Goal: Task Accomplishment & Management: Use online tool/utility

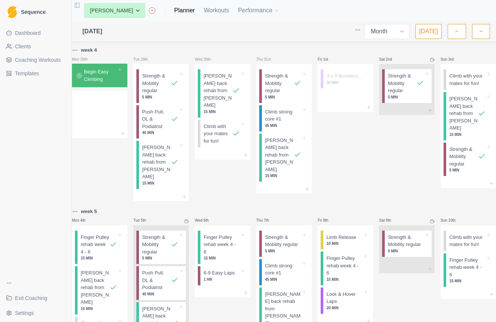
select select "month"
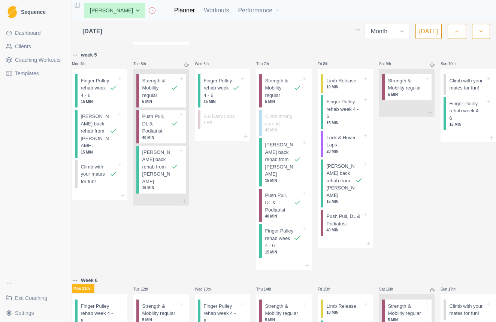
scroll to position [152, 0]
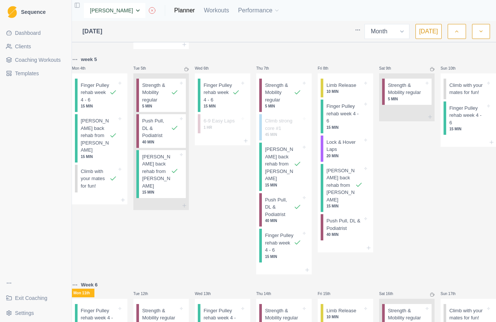
click at [144, 10] on select "None Cas Woinarski [PERSON_NAME] [PERSON_NAME] [PERSON_NAME] [PERSON_NAME] [PER…" at bounding box center [114, 10] width 61 height 15
select select "0972d2df-4a65-4671-b36e-adfc28789ba0"
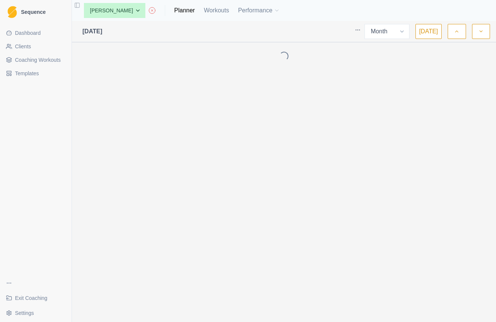
select select "month"
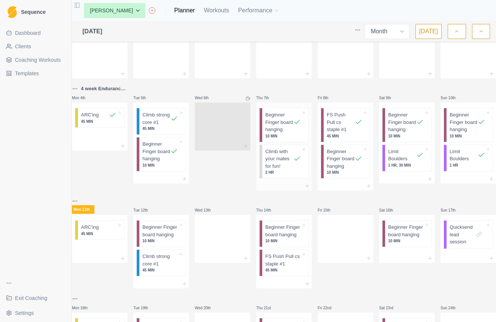
scroll to position [35, 0]
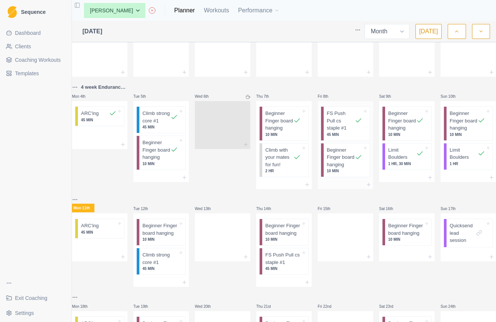
click at [343, 125] on p "FS Push Pull cs staple #1" at bounding box center [341, 121] width 28 height 22
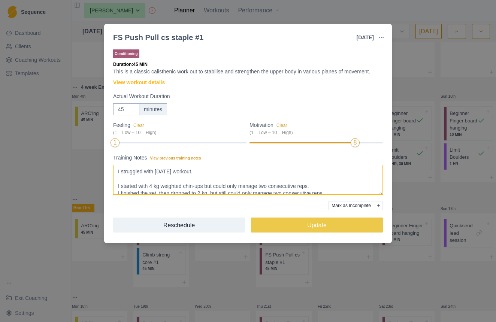
scroll to position [0, 0]
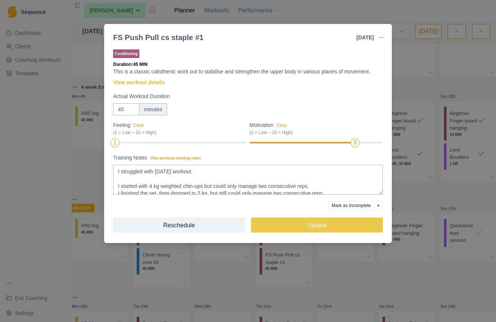
click at [406, 81] on div "FS Push Pull cs staple #1 [DATE] Link To Goal View Workout Metrics Edit Origina…" at bounding box center [248, 161] width 496 height 322
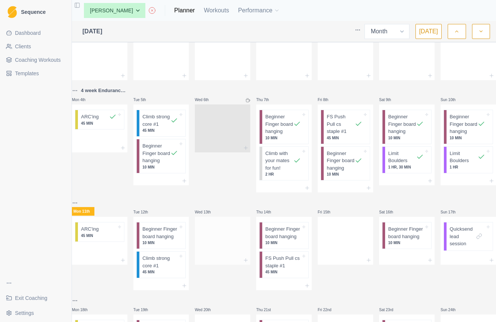
scroll to position [31, 0]
click at [408, 171] on p "1 HR, 30 MIN" at bounding box center [406, 168] width 36 height 6
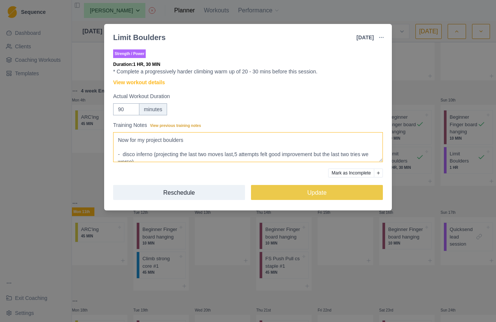
scroll to position [132, 0]
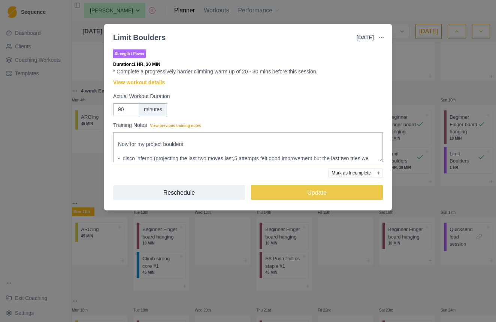
click at [417, 90] on div "Limit Boulders 9 Aug 2025 Link To Goal View Workout Metrics Edit Original Worko…" at bounding box center [248, 161] width 496 height 322
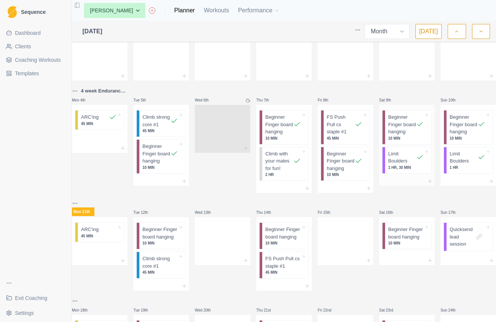
click at [401, 125] on p "Beginner Finger board hanging" at bounding box center [402, 125] width 28 height 22
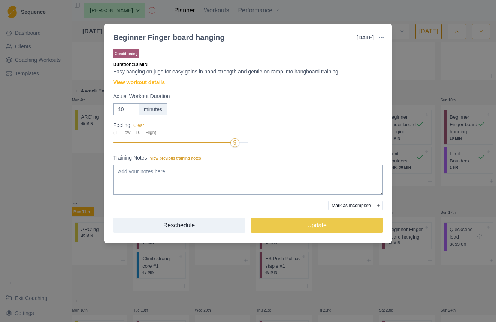
click at [427, 94] on div "Beginner Finger board hanging 9 Aug 2025 Link To Goal View Workout Metrics Edit…" at bounding box center [248, 161] width 496 height 322
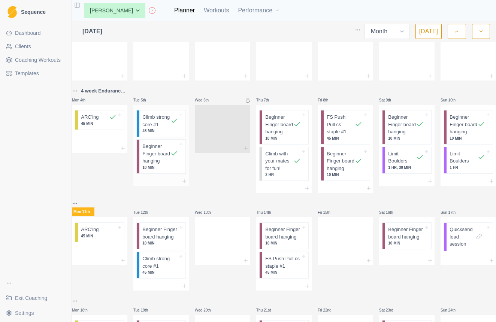
click at [160, 128] on p "Climb strong core #1" at bounding box center [156, 121] width 28 height 15
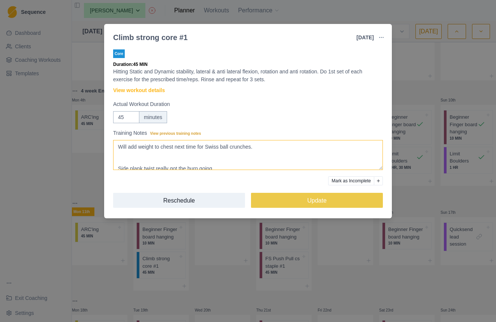
scroll to position [0, 0]
click at [410, 96] on div "Climb strong core #1 5 Aug 2025 Link To Goal View Workout Metrics Edit Original…" at bounding box center [248, 161] width 496 height 322
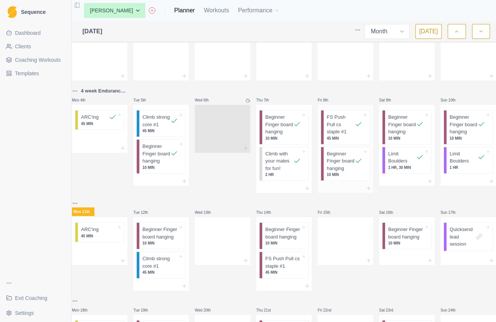
click at [342, 168] on p "Beginner Finger board hanging" at bounding box center [341, 161] width 28 height 22
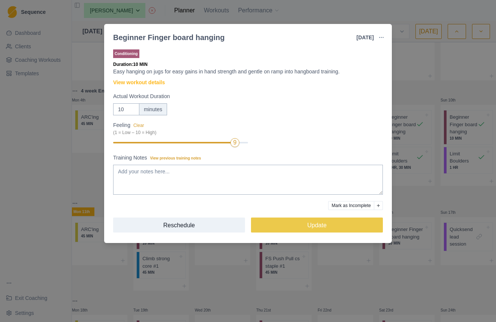
click at [416, 96] on div "Beginner Finger board hanging 8 Aug 2025 Link To Goal View Workout Metrics Edit…" at bounding box center [248, 161] width 496 height 322
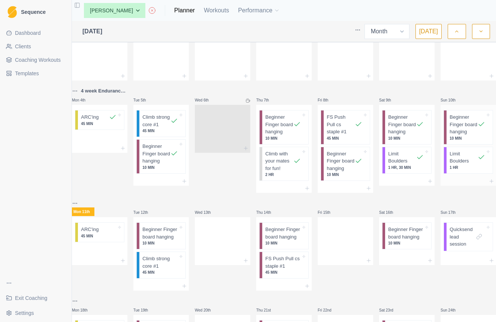
click at [458, 165] on p "Limit Boulders" at bounding box center [464, 157] width 28 height 15
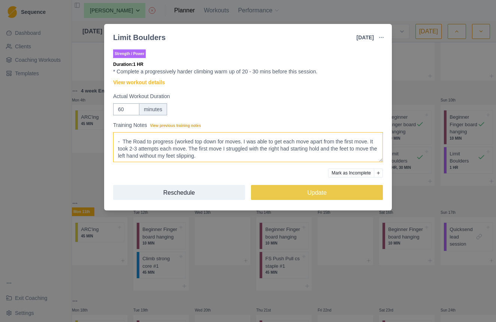
scroll to position [76, 0]
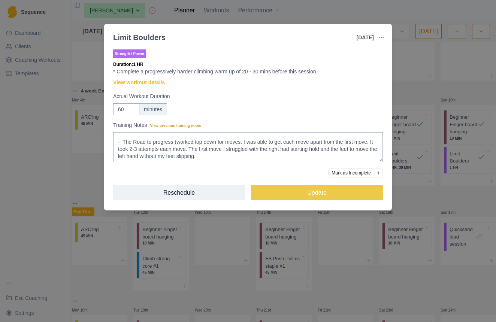
click at [364, 291] on div "Limit Boulders 10 Aug 2025 Link To Goal View Workout Metrics Edit Original Work…" at bounding box center [248, 161] width 496 height 322
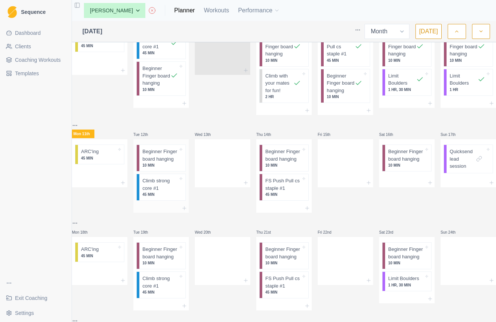
scroll to position [95, 0]
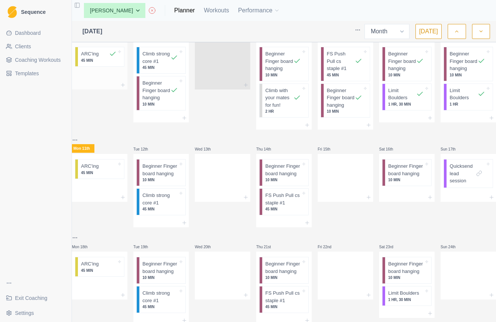
click at [105, 58] on p "45 MIN" at bounding box center [99, 61] width 36 height 6
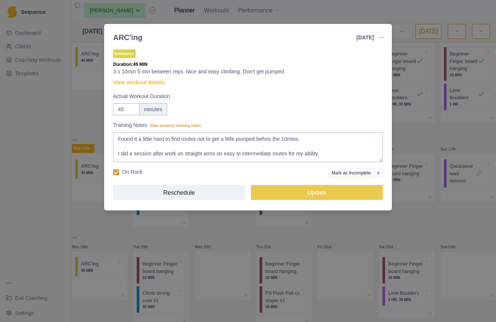
click at [66, 219] on div "ARC'ing 4 Aug 2025 Link To Goal View Workout Metrics Edit Original Workout Resc…" at bounding box center [248, 161] width 496 height 322
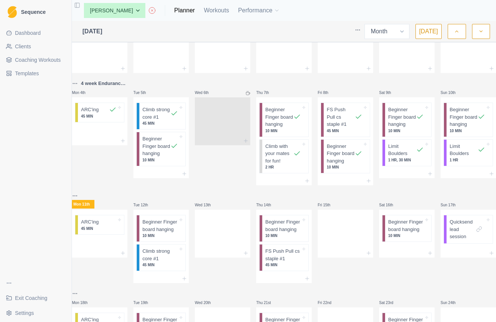
scroll to position [39, 0]
select select "8f65e06e-3d54-4a10-af04-614fc6467395"
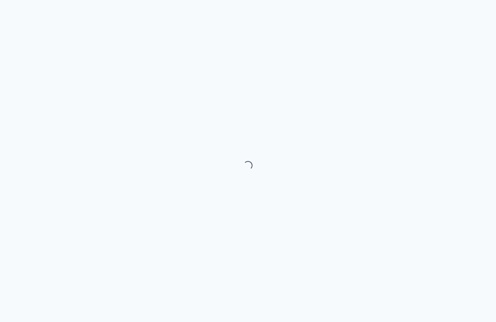
select select "month"
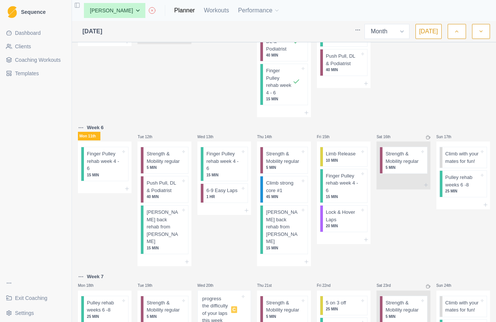
scroll to position [331, 0]
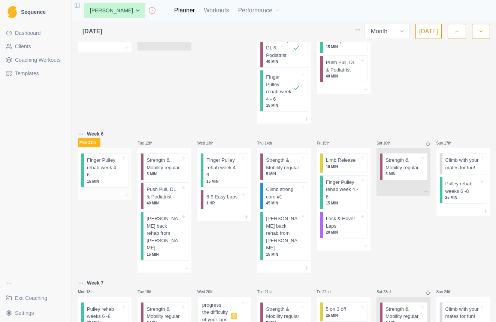
click at [127, 192] on icon at bounding box center [127, 195] width 6 height 6
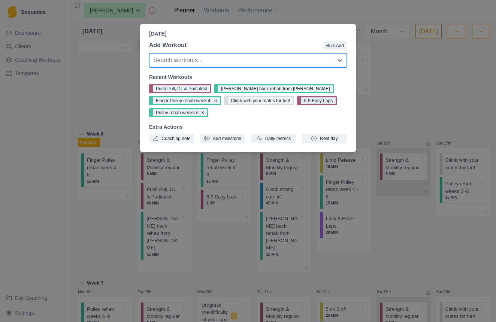
click at [318, 101] on button "6-9 Easy Laps" at bounding box center [317, 100] width 40 height 9
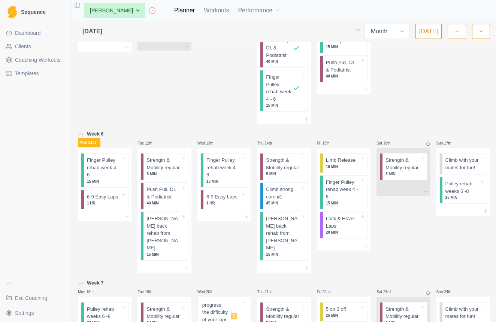
select select "9536d971-bc85-4271-a884-75fe8800a4ca"
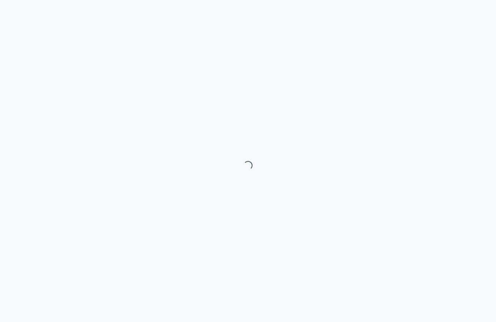
select select "month"
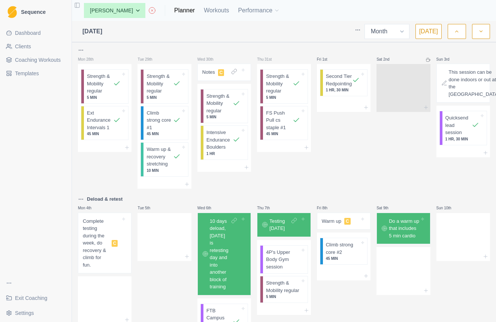
click at [457, 31] on icon "button" at bounding box center [456, 31] width 5 height 7
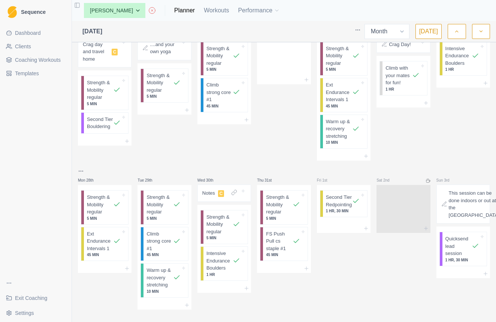
scroll to position [489, 0]
click at [484, 32] on icon "button" at bounding box center [481, 31] width 5 height 7
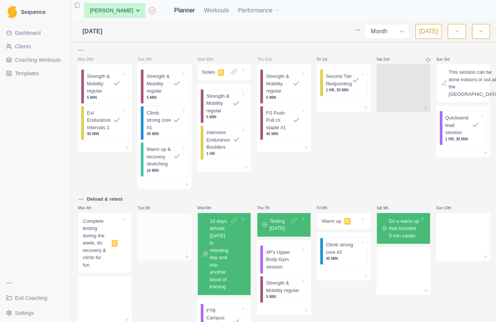
scroll to position [0, 0]
click at [458, 32] on polyline "button" at bounding box center [457, 31] width 3 height 1
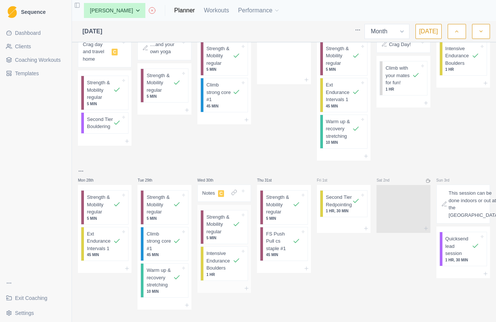
scroll to position [489, 0]
click at [479, 33] on icon "button" at bounding box center [481, 31] width 5 height 7
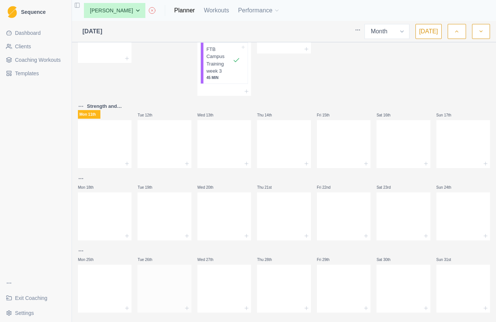
scroll to position [0, 0]
click at [163, 60] on div "Tue 5th" at bounding box center [165, 14] width 54 height 163
click at [480, 33] on icon "button" at bounding box center [481, 31] width 5 height 7
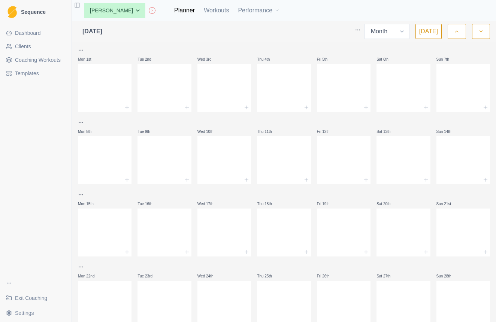
click at [457, 33] on icon "button" at bounding box center [456, 31] width 5 height 7
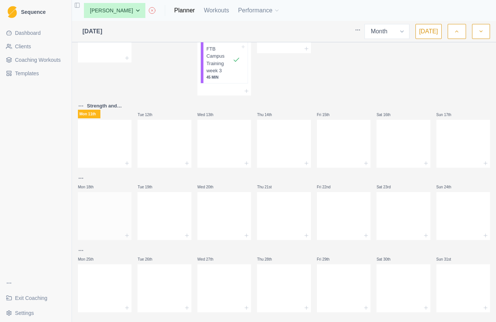
scroll to position [262, 0]
click at [485, 30] on button "button" at bounding box center [481, 31] width 18 height 15
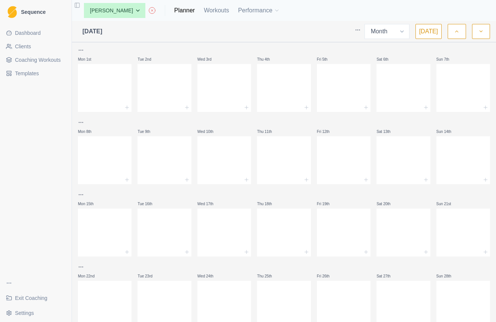
scroll to position [0, 0]
click at [243, 142] on div at bounding box center [225, 158] width 54 height 33
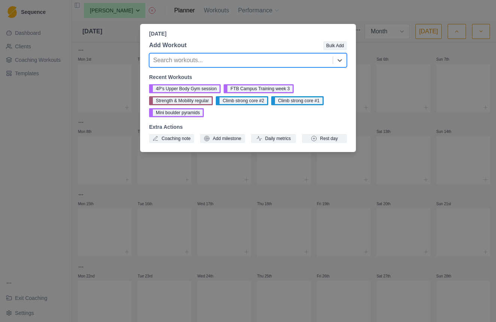
click at [396, 125] on div "[DATE] Add Workout Bulk Add option , selected. Select is focused ,type to refin…" at bounding box center [248, 161] width 496 height 322
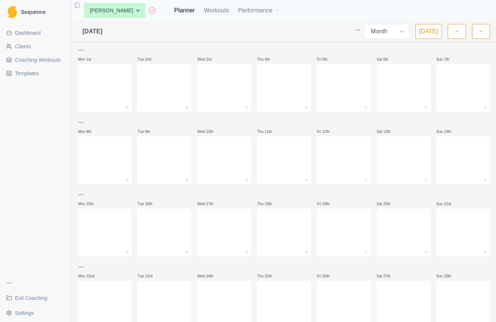
click at [459, 30] on icon "button" at bounding box center [456, 31] width 5 height 7
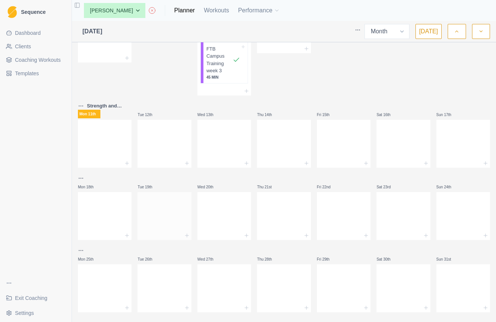
scroll to position [262, 0]
click at [246, 161] on icon at bounding box center [247, 164] width 6 height 6
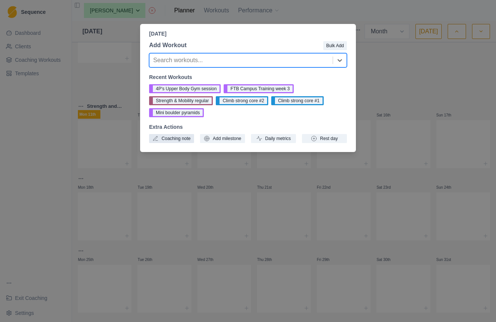
click at [183, 139] on button "Coaching note" at bounding box center [171, 138] width 45 height 9
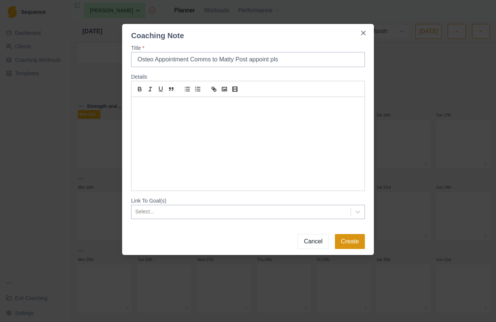
type input "Osteo Appointment Comms to Matty Post appoint pls"
click at [350, 243] on button "Create" at bounding box center [350, 241] width 30 height 15
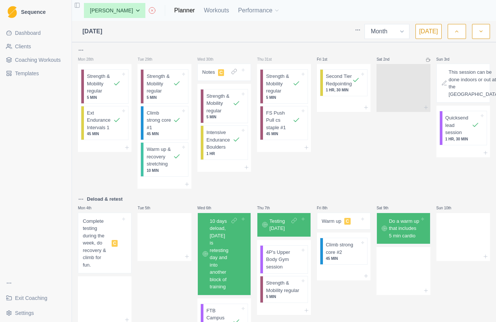
scroll to position [0, 0]
click at [457, 32] on icon "button" at bounding box center [456, 31] width 5 height 7
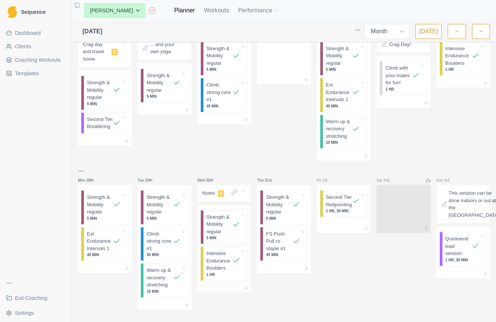
scroll to position [489, 0]
click at [480, 31] on icon "button" at bounding box center [481, 31] width 5 height 7
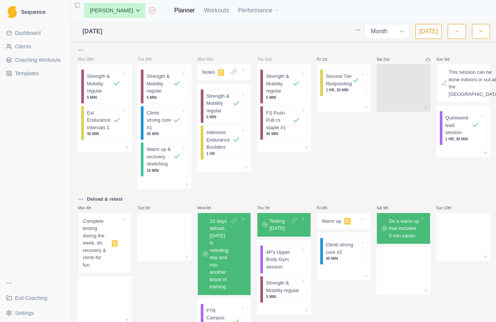
scroll to position [0, 0]
click at [460, 30] on button "button" at bounding box center [457, 31] width 18 height 15
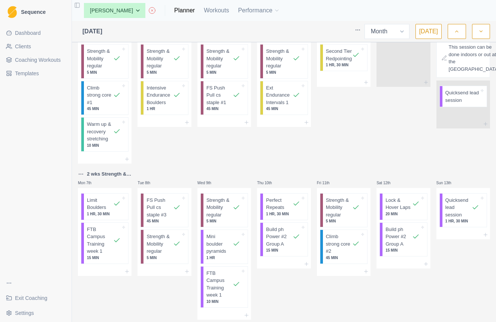
scroll to position [28, 0]
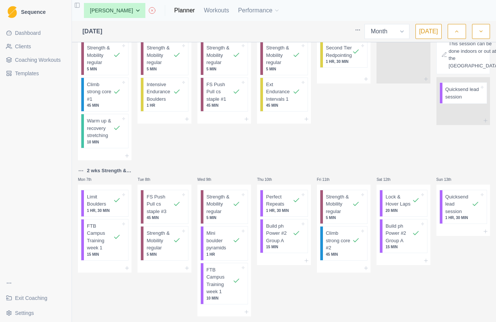
click at [81, 168] on html "Sequence Dashboard Clients Coaching Workouts Templates Exit Coaching Settings T…" at bounding box center [248, 161] width 496 height 322
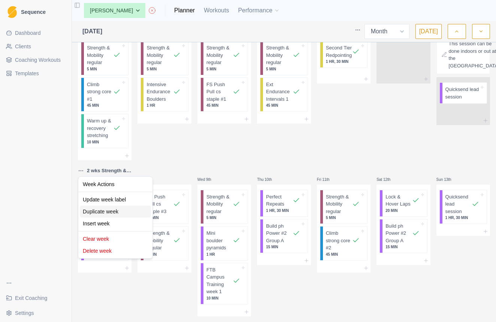
click at [91, 211] on div "Duplicate week" at bounding box center [115, 212] width 71 height 12
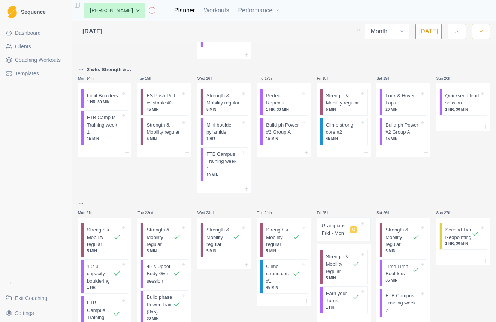
scroll to position [288, 0]
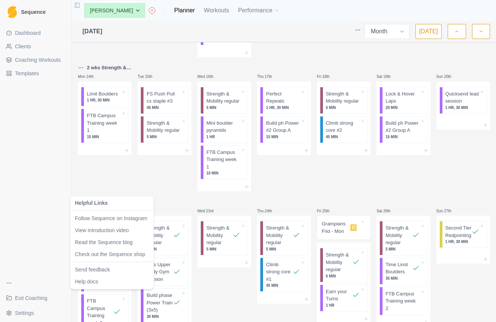
click at [7, 282] on html "Sequence Dashboard Clients Coaching Workouts Templates Exit Coaching Settings T…" at bounding box center [248, 161] width 496 height 322
click at [123, 178] on html "Sequence Dashboard Clients Coaching Workouts Templates Exit Coaching Settings T…" at bounding box center [248, 161] width 496 height 322
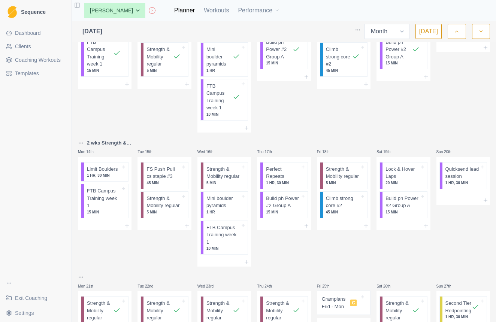
scroll to position [212, 0]
click at [82, 137] on html "Sequence Dashboard Clients Coaching Workouts Templates Exit Coaching Settings T…" at bounding box center [248, 161] width 496 height 322
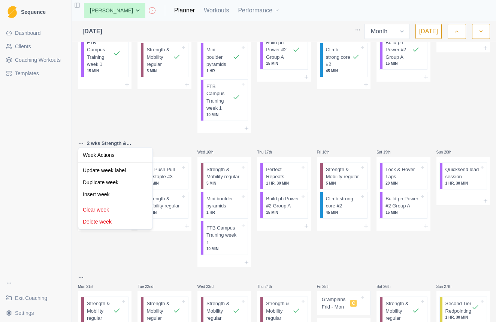
click at [292, 123] on html "Sequence Dashboard Clients Coaching Workouts Templates Exit Coaching Settings T…" at bounding box center [248, 161] width 496 height 322
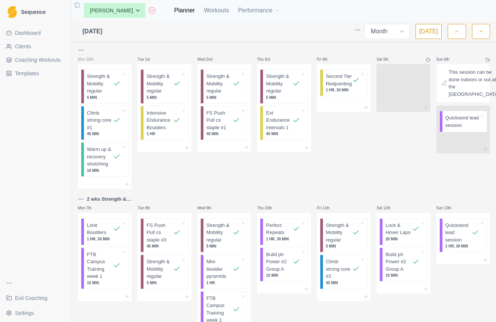
scroll to position [0, 0]
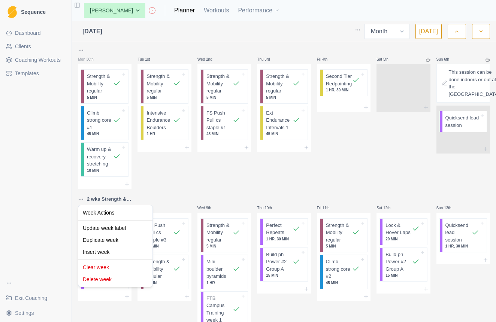
click at [82, 197] on html "Sequence Dashboard Clients Coaching Workouts Templates Exit Coaching Settings T…" at bounding box center [248, 161] width 496 height 322
click at [91, 252] on div "Insert week" at bounding box center [115, 252] width 71 height 12
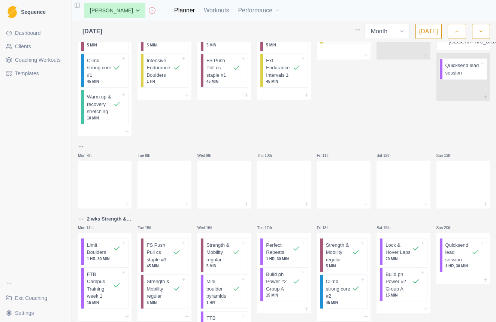
click at [81, 144] on html "Sequence Dashboard Clients Coaching Workouts Templates Exit Coaching Settings T…" at bounding box center [248, 161] width 496 height 322
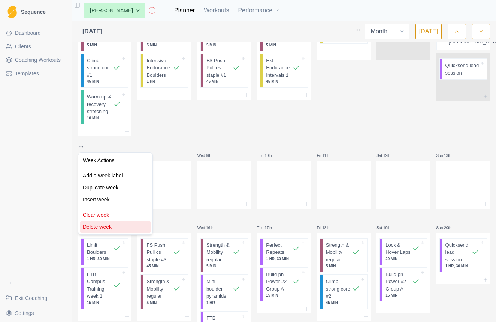
click at [92, 225] on div "Delete week" at bounding box center [115, 227] width 71 height 12
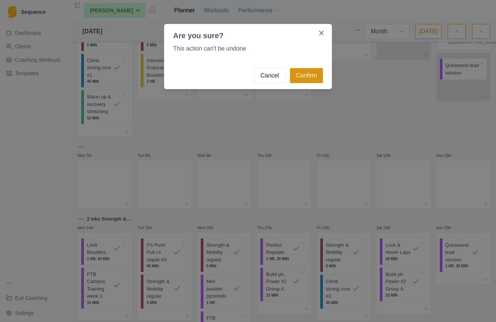
click at [303, 78] on button "Confirm" at bounding box center [306, 75] width 33 height 15
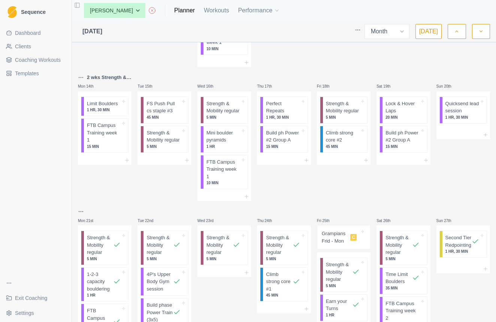
scroll to position [277, 0]
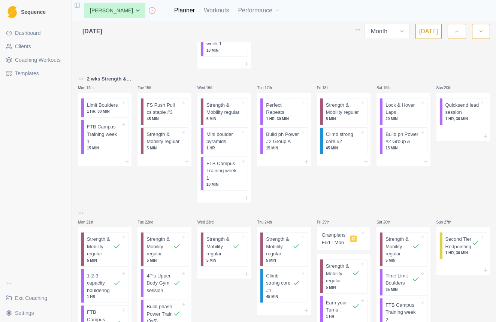
click at [81, 75] on html "Sequence Dashboard Clients Coaching Workouts Templates Exit Coaching Settings T…" at bounding box center [248, 161] width 496 height 322
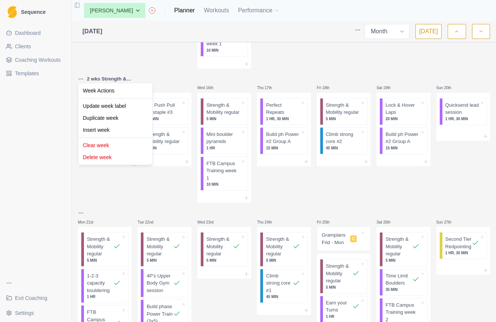
click at [378, 210] on html "Sequence Dashboard Clients Coaching Workouts Templates Exit Coaching Settings T…" at bounding box center [248, 161] width 496 height 322
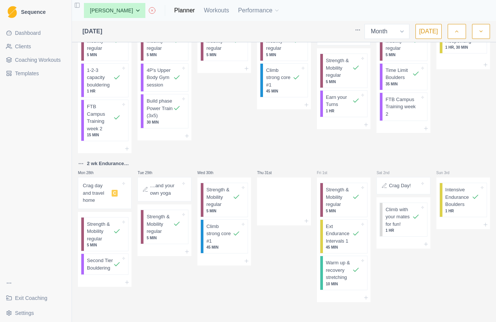
scroll to position [482, 0]
click at [479, 32] on icon "button" at bounding box center [481, 31] width 5 height 7
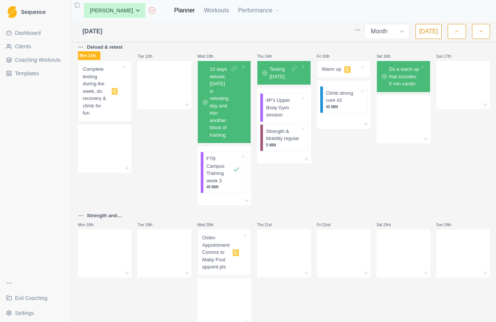
scroll to position [302, 0]
click at [127, 271] on line at bounding box center [127, 272] width 0 height 3
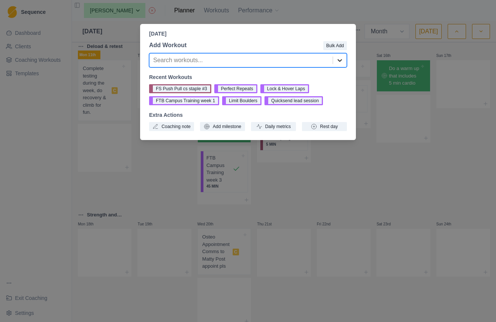
click at [338, 61] on icon at bounding box center [339, 60] width 7 height 7
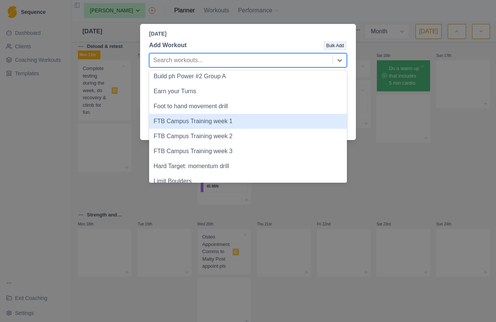
scroll to position [253, 0]
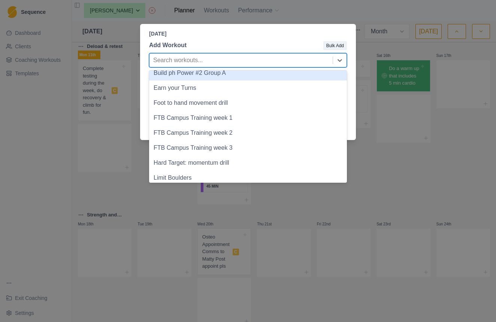
click at [386, 173] on div "[DATE] Add Workout Bulk Add Build ph Power #2 Group A, 13 of 27. 27 results ava…" at bounding box center [248, 161] width 496 height 322
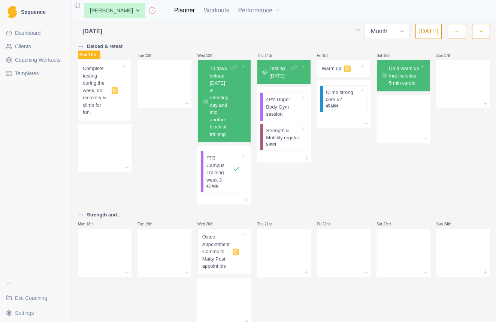
click at [35, 62] on span "Coaching Workouts" at bounding box center [38, 59] width 46 height 7
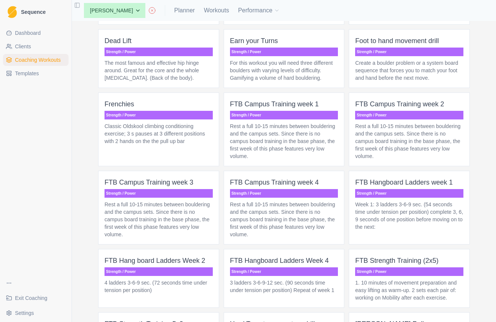
scroll to position [1663, 0]
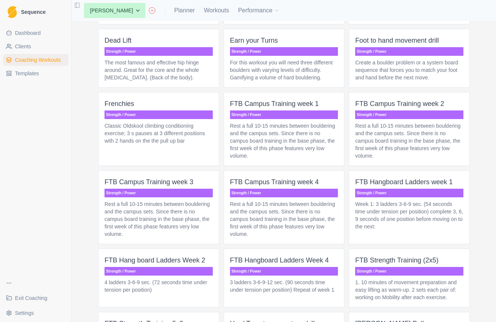
click at [283, 215] on p "Rest a full 10-15 minutes between bouldering and the campus sets. Since there i…" at bounding box center [284, 219] width 108 height 37
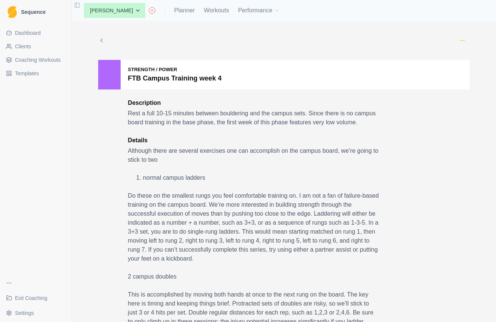
click at [461, 39] on icon "button" at bounding box center [463, 40] width 6 height 6
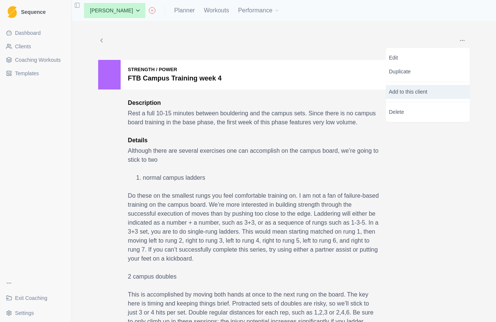
click at [404, 95] on p "Add to this client" at bounding box center [428, 92] width 84 height 14
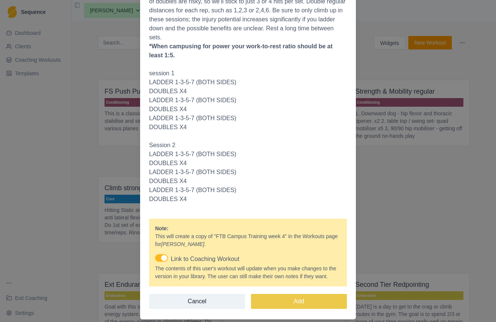
scroll to position [306, 0]
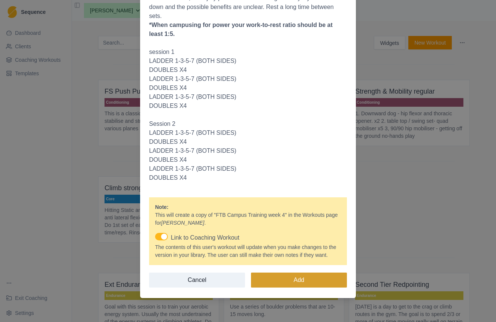
click at [272, 282] on button "Add" at bounding box center [299, 280] width 96 height 15
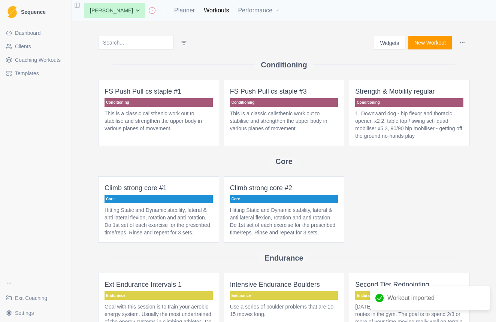
scroll to position [0, 0]
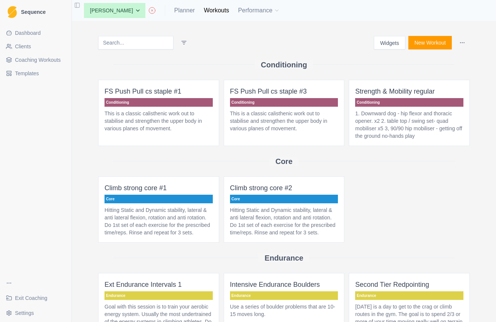
click at [283, 215] on p "Hitting Static and Dynamic stability, lateral & anti lateral flexion, rotation …" at bounding box center [284, 222] width 108 height 30
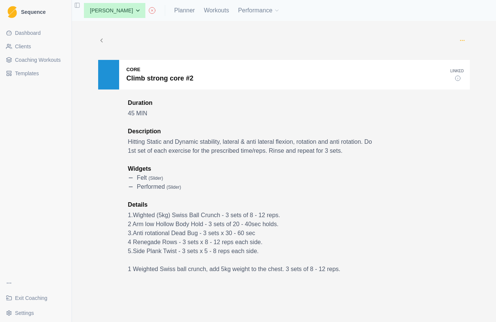
click at [462, 40] on icon "button" at bounding box center [463, 40] width 6 height 6
click at [124, 37] on div at bounding box center [280, 40] width 350 height 15
click at [99, 42] on icon at bounding box center [101, 40] width 7 height 7
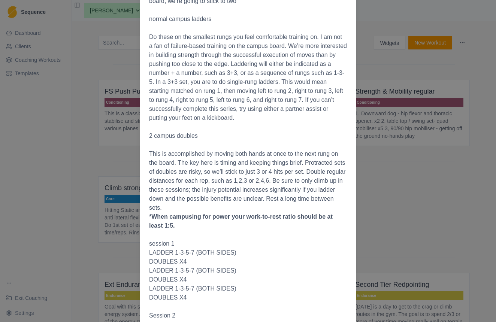
scroll to position [306, 0]
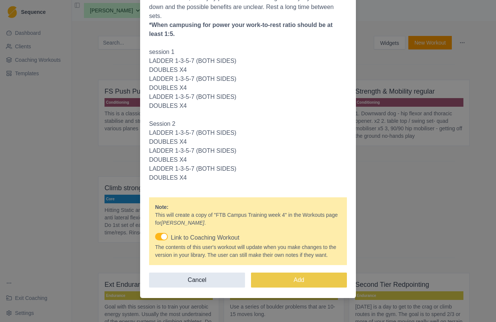
click at [218, 280] on button "Cancel" at bounding box center [197, 280] width 96 height 15
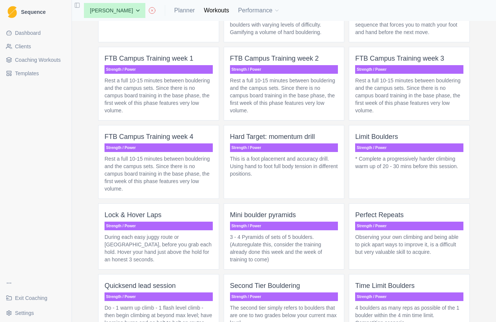
scroll to position [530, 0]
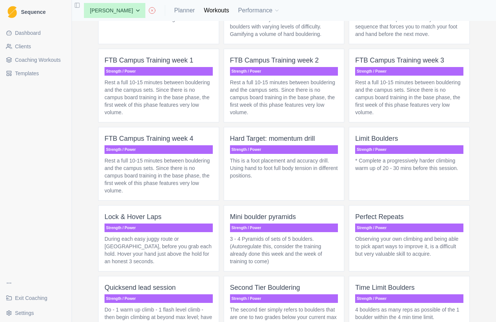
click at [290, 178] on p "This is a foot placement and accuracy drill. Using hand to foot full body tensi…" at bounding box center [284, 168] width 108 height 22
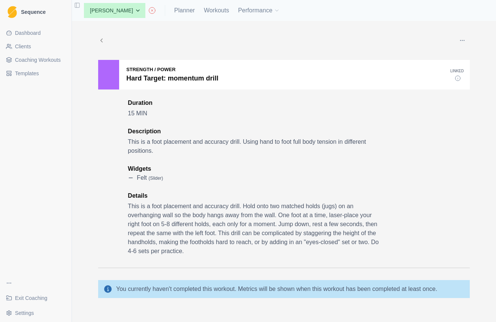
click at [101, 38] on icon at bounding box center [101, 40] width 7 height 7
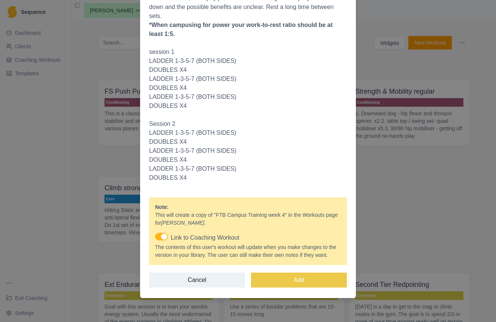
scroll to position [306, 0]
click at [196, 280] on button "Cancel" at bounding box center [197, 280] width 96 height 15
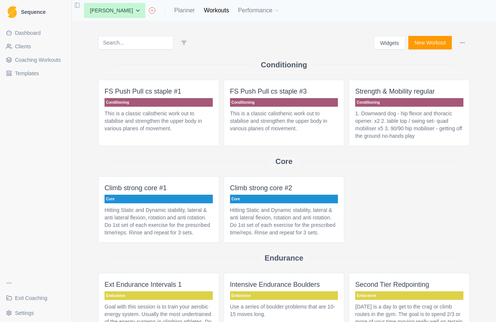
scroll to position [0, 0]
click at [52, 59] on span "Coaching Workouts" at bounding box center [38, 59] width 46 height 7
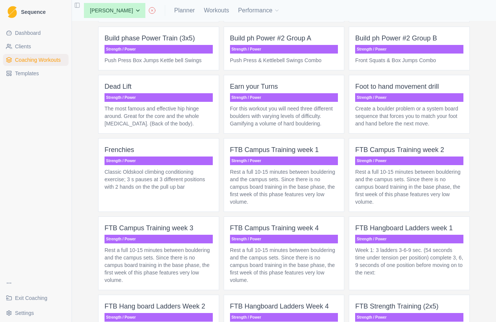
scroll to position [1617, 0]
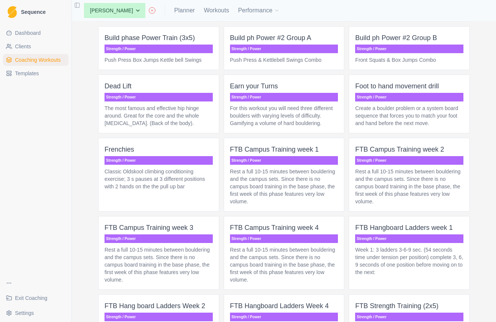
click at [172, 175] on p "Classic Oldskool climbing conditioning exercise; 3 s pauses at 3 different posi…" at bounding box center [159, 179] width 108 height 22
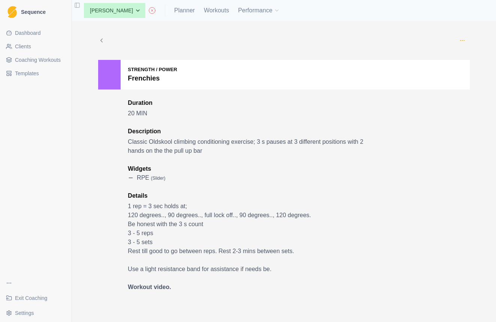
click at [463, 39] on icon "button" at bounding box center [463, 40] width 6 height 6
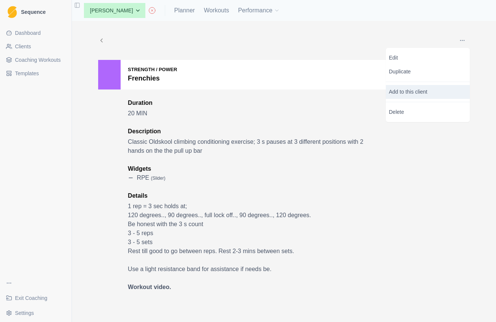
click at [403, 93] on p "Add to this client" at bounding box center [428, 92] width 84 height 14
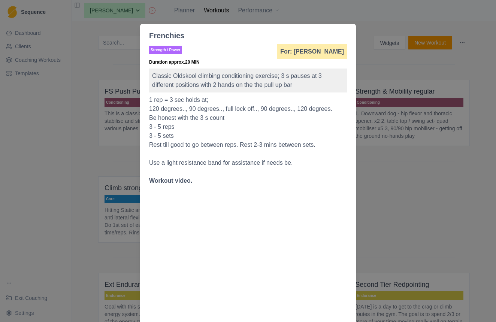
click at [401, 193] on div "Frenchies Strength / Power For: [PERSON_NAME] Duration approx. 20 MIN Classic O…" at bounding box center [248, 161] width 496 height 322
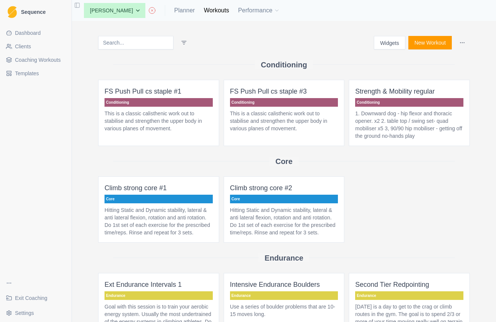
click at [34, 60] on span "Coaching Workouts" at bounding box center [38, 59] width 46 height 7
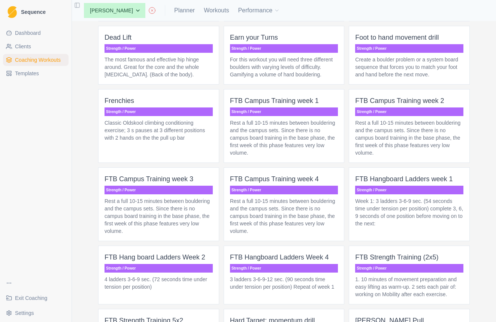
scroll to position [1665, 0]
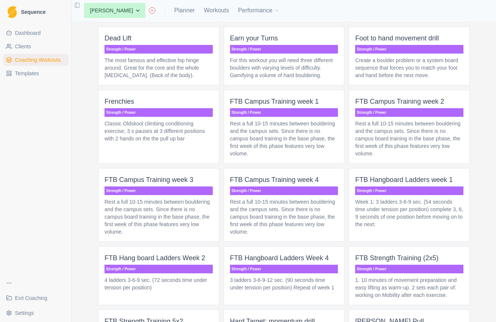
click at [174, 126] on p "Classic Oldskool climbing conditioning exercise; 3 s pauses at 3 different posi…" at bounding box center [159, 131] width 108 height 22
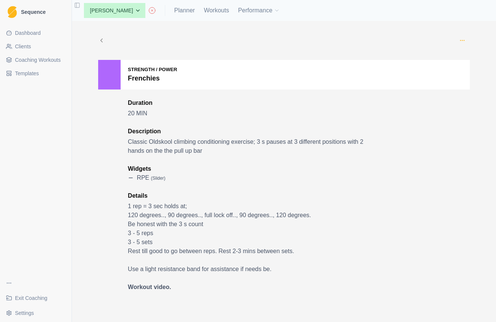
click at [461, 40] on icon "button" at bounding box center [463, 40] width 6 height 6
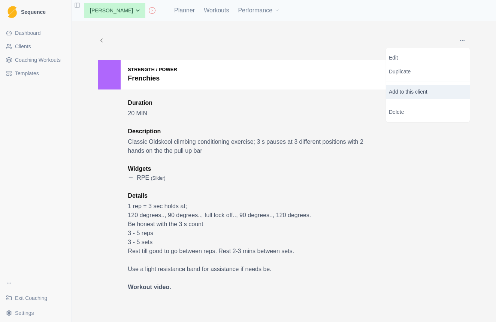
click at [403, 88] on p "Add to this client" at bounding box center [428, 92] width 84 height 14
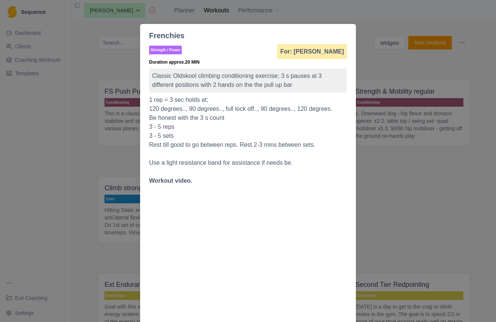
scroll to position [159, 0]
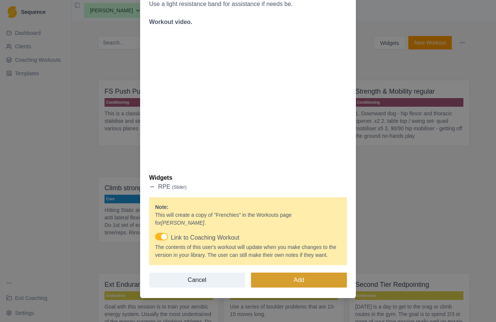
click at [283, 278] on button "Add" at bounding box center [299, 280] width 96 height 15
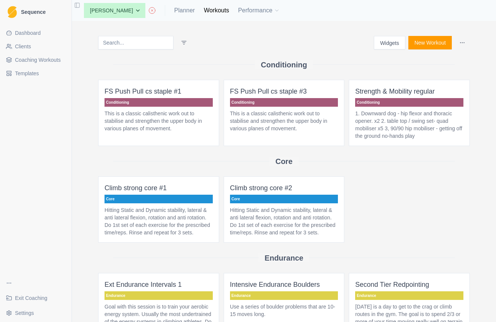
scroll to position [0, 0]
click at [38, 57] on span "Coaching Workouts" at bounding box center [38, 59] width 46 height 7
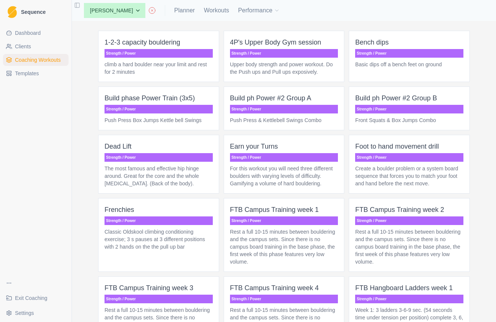
scroll to position [1556, 0]
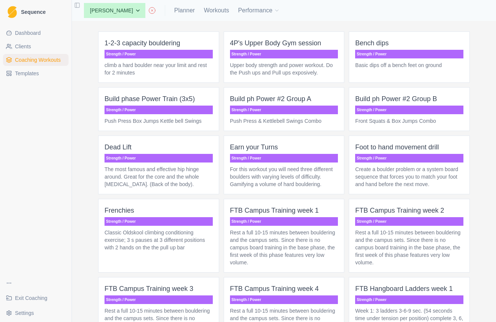
click at [190, 117] on p "Push Press Box Jumps Kettle bell Swings" at bounding box center [159, 120] width 108 height 7
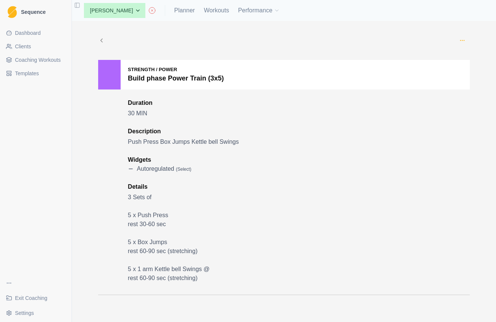
click at [462, 40] on icon "button" at bounding box center [463, 40] width 6 height 6
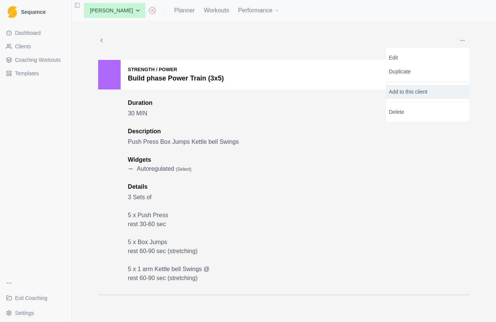
click at [411, 88] on p "Add to this client" at bounding box center [428, 92] width 84 height 14
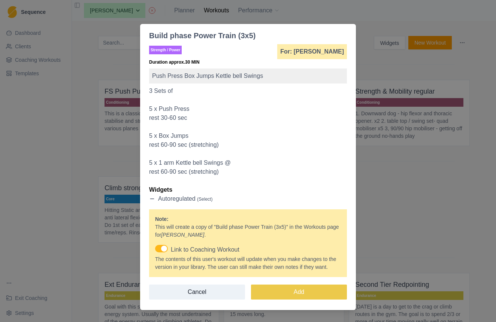
scroll to position [20, 0]
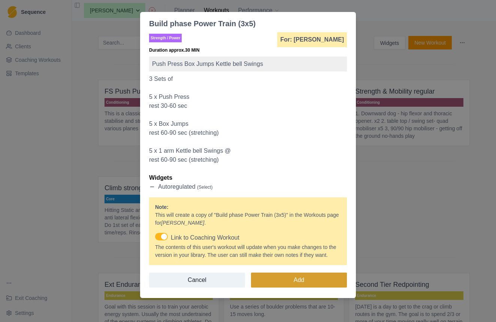
click at [277, 280] on button "Add" at bounding box center [299, 280] width 96 height 15
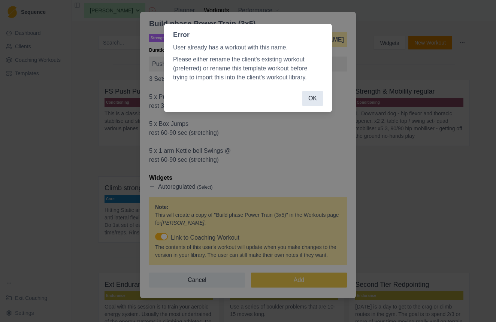
click at [315, 98] on button "OK" at bounding box center [313, 98] width 21 height 15
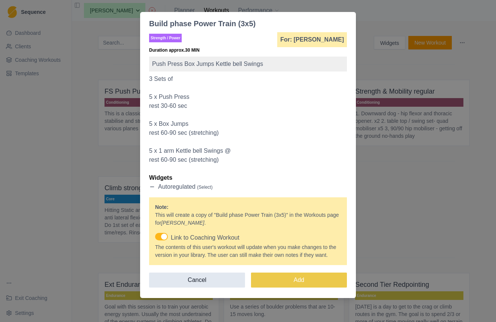
click at [200, 274] on button "Cancel" at bounding box center [197, 280] width 96 height 15
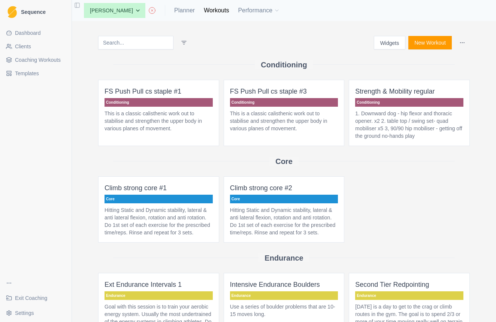
click at [43, 59] on span "Coaching Workouts" at bounding box center [38, 59] width 46 height 7
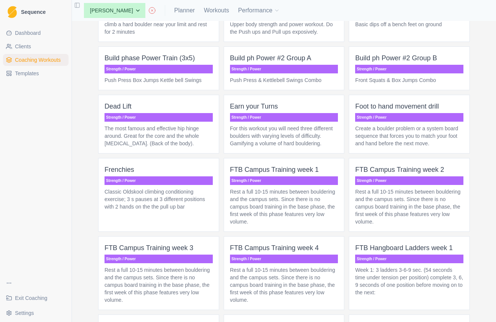
scroll to position [1596, 0]
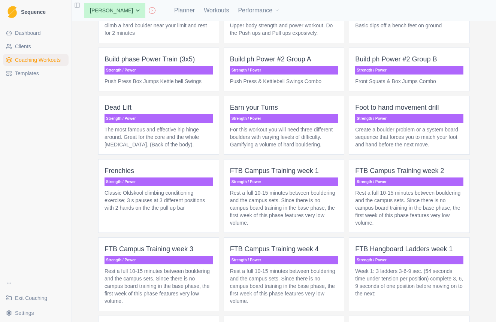
click at [423, 78] on p "Front Squats & Box Jumps Combo" at bounding box center [409, 81] width 108 height 7
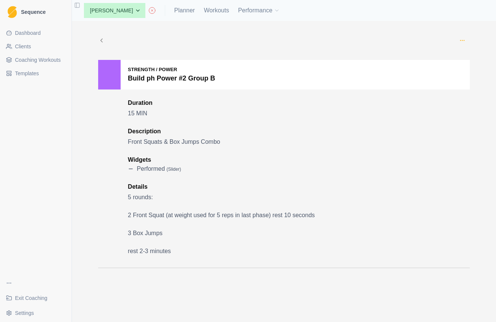
click at [463, 40] on icon "button" at bounding box center [463, 40] width 6 height 6
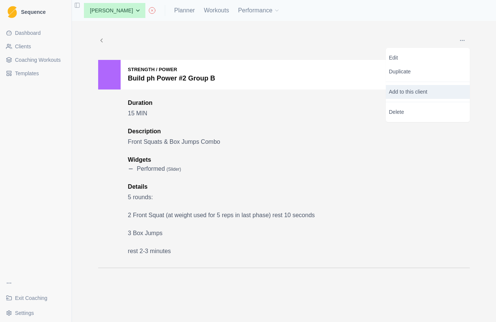
click at [403, 94] on p "Add to this client" at bounding box center [428, 92] width 84 height 14
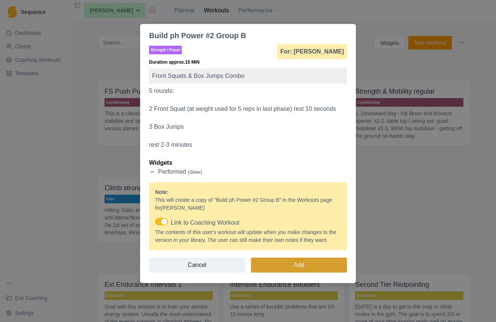
click at [273, 272] on button "Add" at bounding box center [299, 265] width 96 height 15
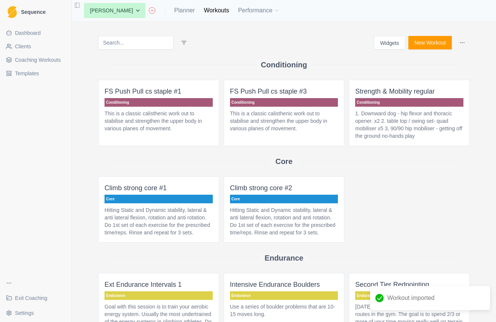
click at [51, 61] on span "Coaching Workouts" at bounding box center [38, 59] width 46 height 7
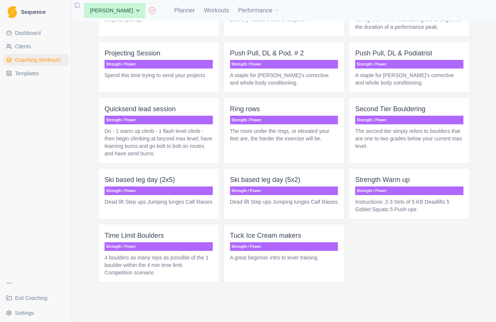
scroll to position [2138, 0]
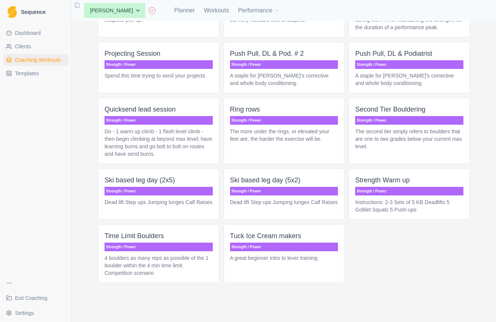
click at [307, 248] on p "Strength / Power" at bounding box center [284, 247] width 108 height 9
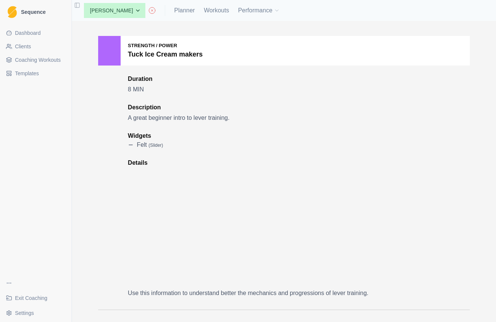
scroll to position [15, 0]
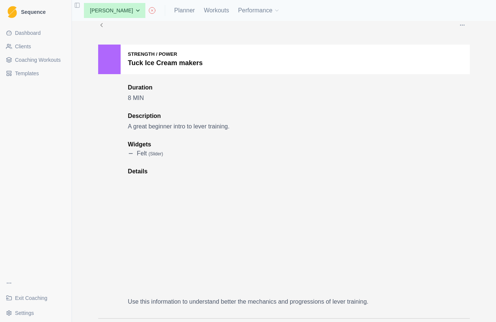
click at [103, 24] on icon at bounding box center [101, 25] width 7 height 7
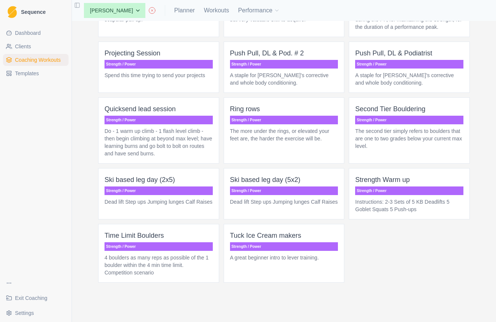
scroll to position [2138, 0]
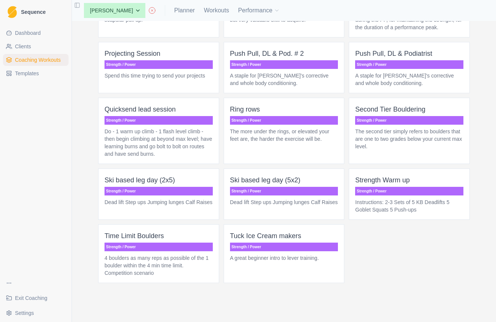
click at [399, 203] on p "Instructions: 2-3 Sets of 5 KB Deadlifts 5 Goblet Squats 5 Push-ups" at bounding box center [409, 206] width 108 height 15
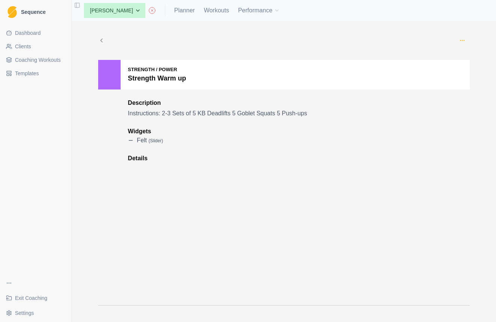
click at [463, 37] on icon "button" at bounding box center [463, 40] width 6 height 6
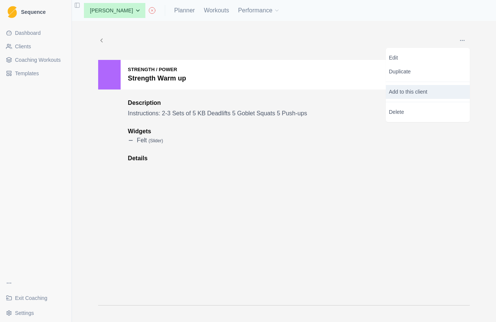
click at [402, 95] on p "Add to this client" at bounding box center [428, 92] width 84 height 14
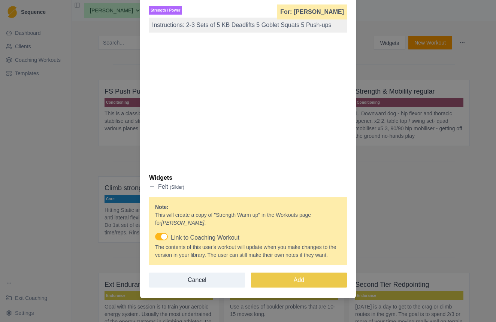
scroll to position [47, 0]
click at [276, 275] on button "Add" at bounding box center [299, 280] width 96 height 15
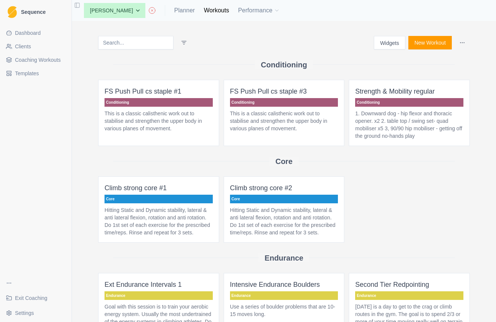
scroll to position [0, 0]
click at [193, 10] on link "Planner" at bounding box center [184, 10] width 21 height 9
select select "month"
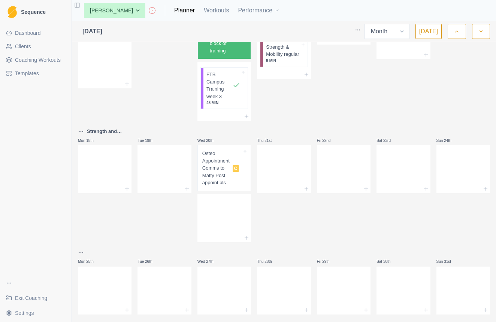
scroll to position [385, 0]
click at [127, 188] on line at bounding box center [127, 189] width 0 height 3
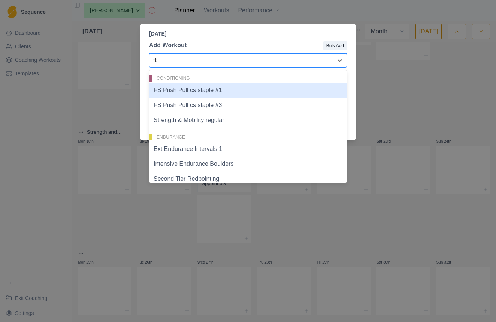
type input "ftb"
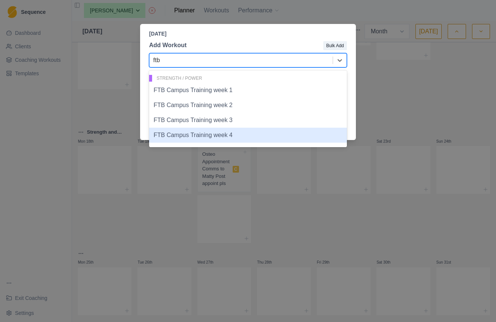
click at [177, 137] on div "FTB Campus Training week 4" at bounding box center [248, 135] width 198 height 15
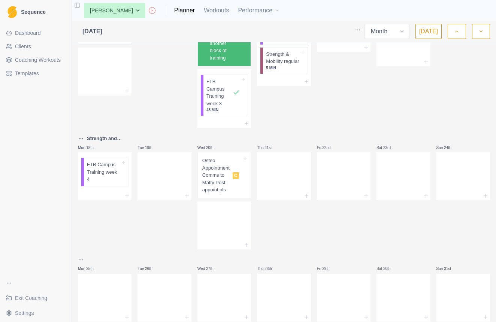
scroll to position [379, 0]
click at [367, 193] on icon at bounding box center [366, 196] width 6 height 6
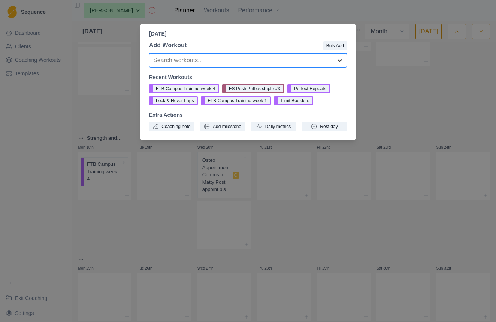
click at [342, 59] on icon at bounding box center [339, 60] width 7 height 7
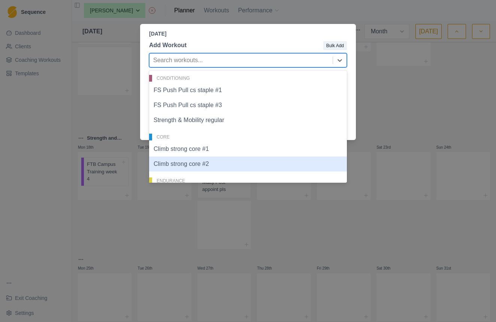
click at [208, 162] on div "Climb strong core #2" at bounding box center [248, 164] width 198 height 15
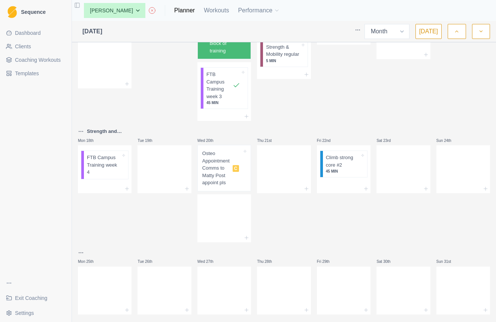
scroll to position [385, 0]
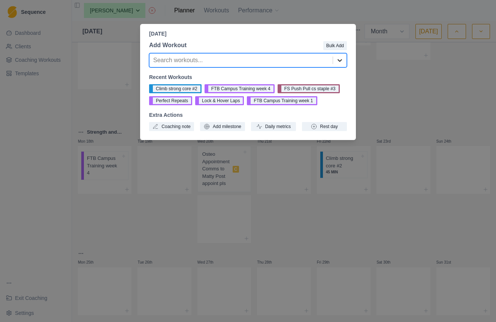
click at [342, 59] on icon at bounding box center [339, 60] width 7 height 7
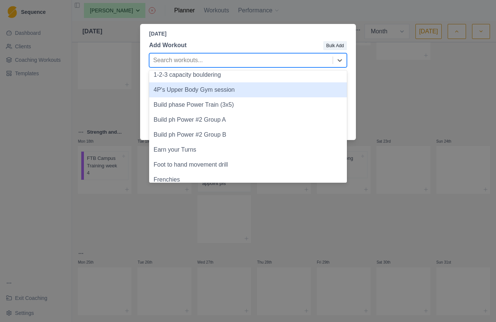
scroll to position [207, 0]
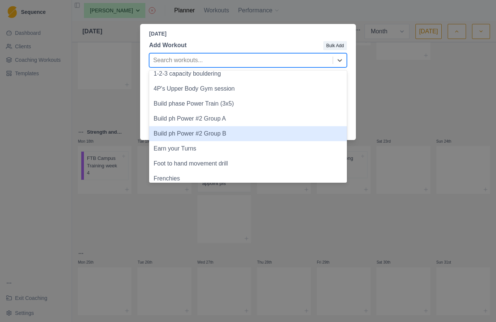
click at [222, 136] on div "Build ph Power #2 Group B" at bounding box center [248, 133] width 198 height 15
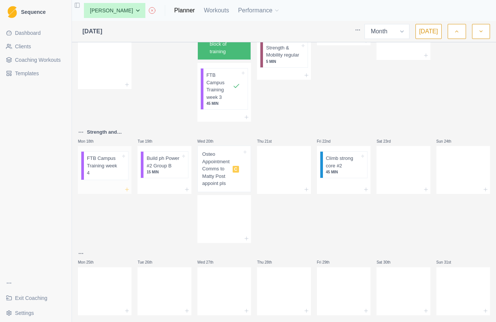
click at [128, 187] on icon at bounding box center [127, 190] width 6 height 6
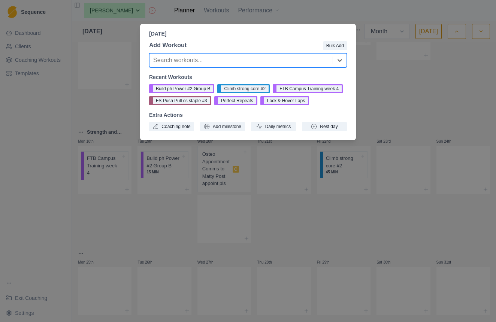
click at [229, 204] on div "[DATE] Add Workout Bulk Add Search workouts... Recent Workouts Build ph Power #…" at bounding box center [248, 161] width 496 height 322
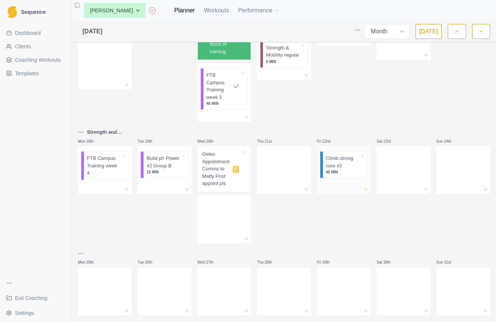
click at [368, 187] on icon at bounding box center [366, 190] width 6 height 6
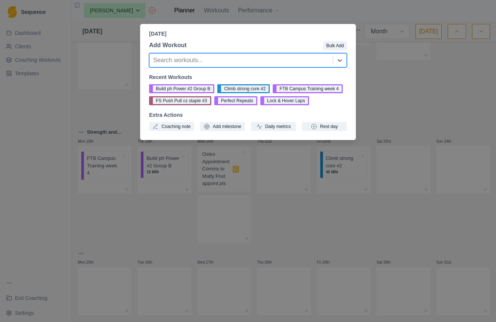
click at [330, 215] on div "[DATE] Add Workout Bulk Add Search workouts... Recent Workouts Build ph Power #…" at bounding box center [248, 161] width 496 height 322
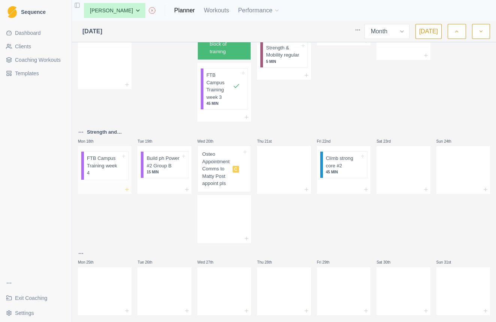
click at [126, 187] on icon at bounding box center [127, 190] width 6 height 6
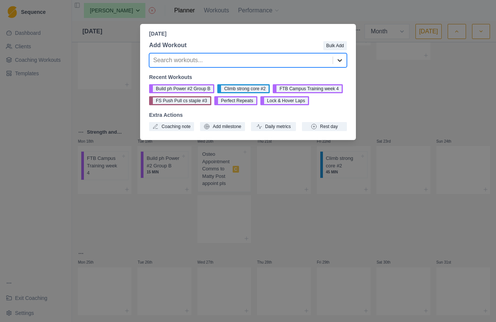
click at [341, 60] on icon at bounding box center [339, 60] width 7 height 7
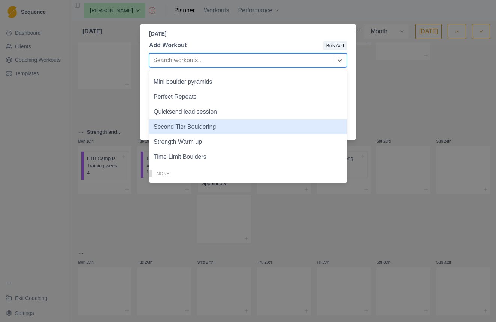
scroll to position [427, 0]
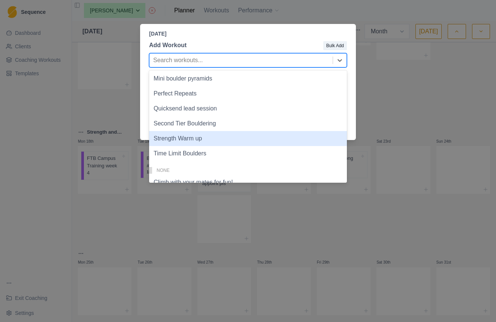
click at [194, 140] on div "Strength Warm up" at bounding box center [248, 138] width 198 height 15
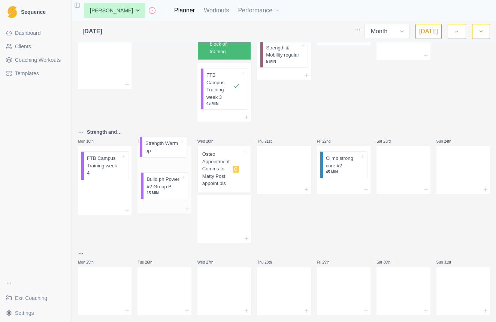
drag, startPoint x: 103, startPoint y: 181, endPoint x: 168, endPoint y: 145, distance: 74.3
click at [306, 187] on icon at bounding box center [307, 190] width 6 height 6
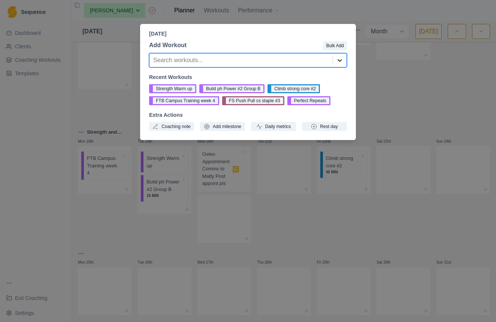
click at [340, 61] on icon at bounding box center [339, 60] width 7 height 7
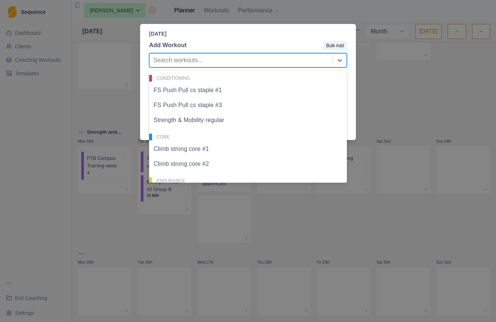
scroll to position [0, 0]
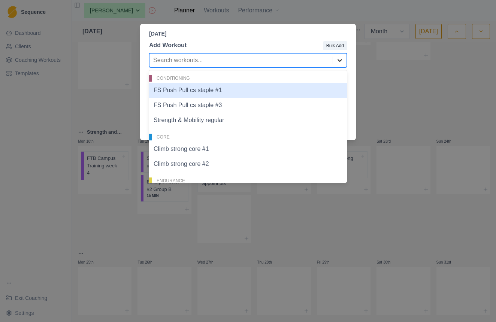
click at [342, 60] on icon at bounding box center [340, 60] width 4 height 3
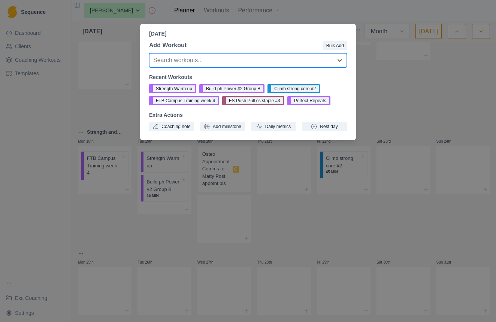
click at [377, 94] on div "[DATE] Add Workout Bulk Add Search workouts... Recent Workouts Strength Warm up…" at bounding box center [248, 161] width 496 height 322
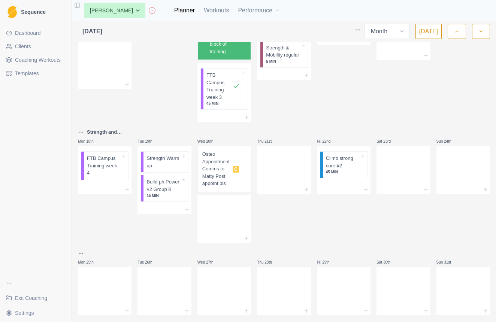
click at [49, 61] on span "Coaching Workouts" at bounding box center [38, 59] width 46 height 7
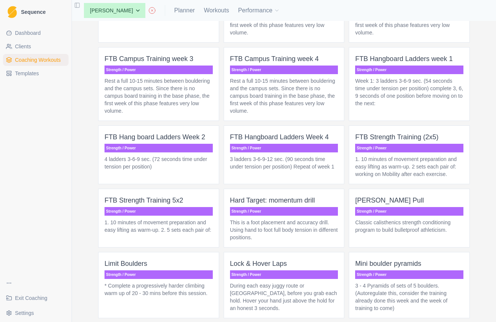
scroll to position [1779, 0]
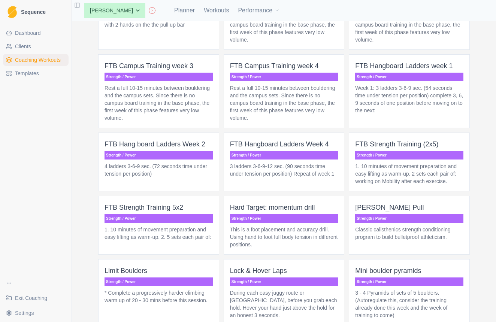
click at [417, 100] on p "Week 1: 3 ladders 3-6-9 sec. (54 seconds time under tension per position) compl…" at bounding box center [409, 99] width 108 height 30
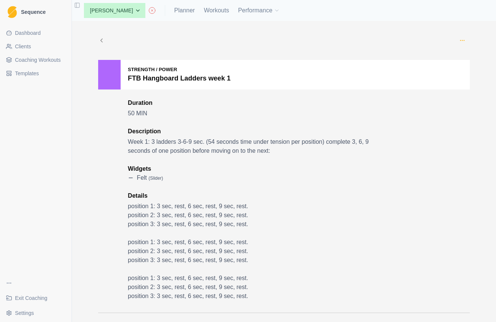
click at [463, 39] on icon "button" at bounding box center [463, 40] width 6 height 6
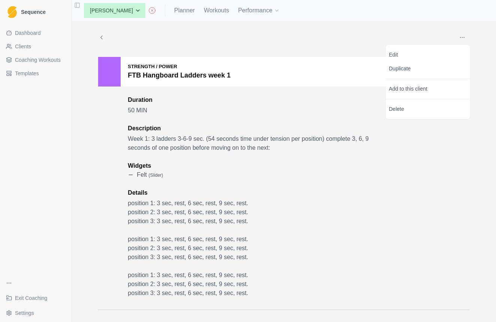
scroll to position [3, 0]
click at [416, 91] on p "Add to this client" at bounding box center [428, 89] width 84 height 14
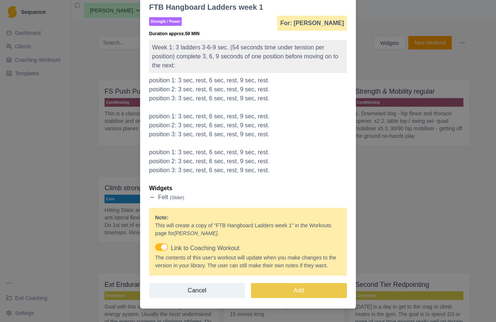
scroll to position [47, 0]
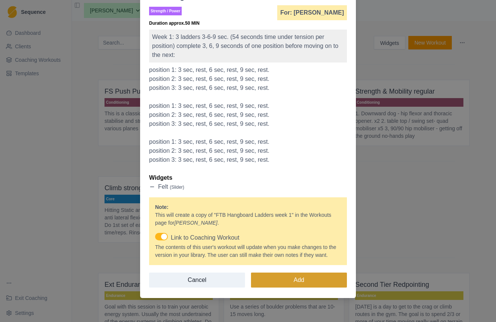
click at [293, 279] on button "Add" at bounding box center [299, 280] width 96 height 15
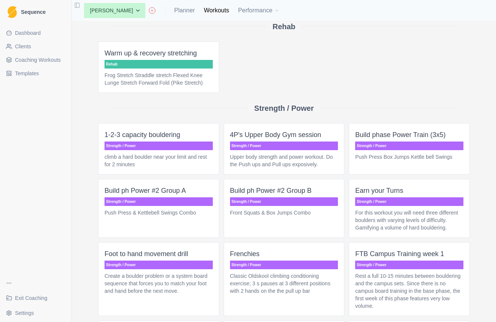
scroll to position [337, 0]
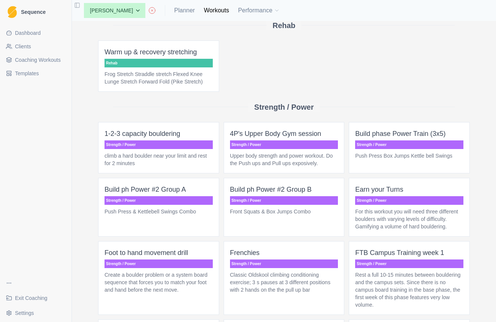
click at [274, 167] on p "Upper body strength and power workout. Do the Push ups and Pull ups exposively." at bounding box center [284, 159] width 108 height 15
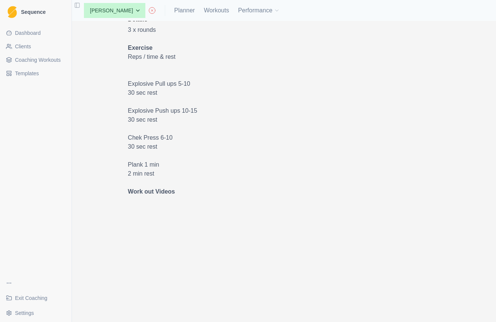
scroll to position [150, 0]
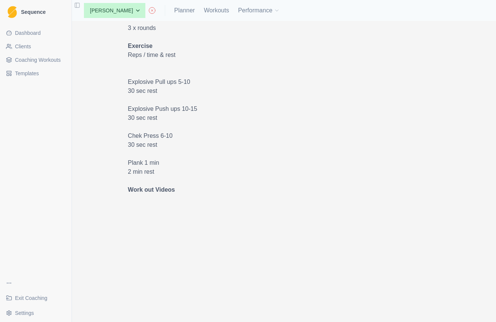
click at [269, 69] on p at bounding box center [253, 73] width 251 height 9
click at [195, 10] on link "Planner" at bounding box center [184, 10] width 21 height 9
select select "month"
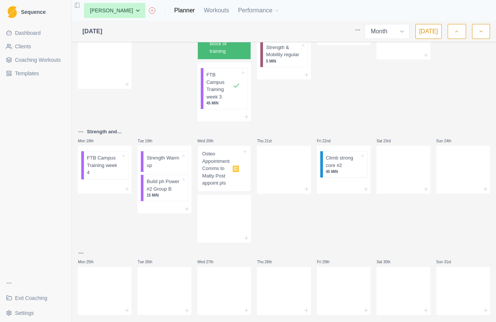
scroll to position [385, 0]
click at [308, 187] on icon at bounding box center [307, 190] width 6 height 6
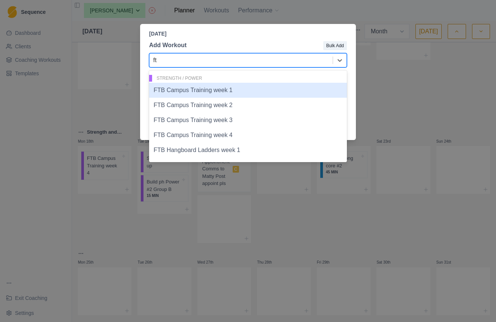
type input "ftb"
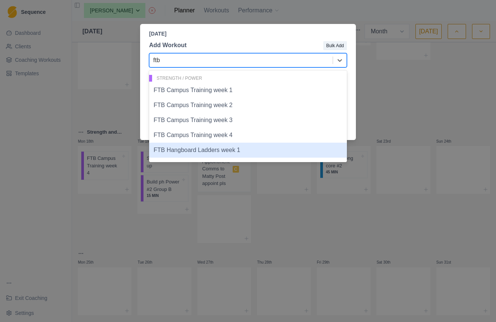
click at [205, 153] on div "FTB Hangboard Ladders week 1" at bounding box center [248, 150] width 198 height 15
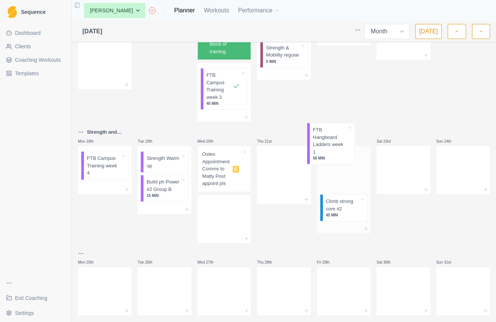
drag, startPoint x: 288, startPoint y: 161, endPoint x: 342, endPoint y: 151, distance: 54.8
click at [309, 187] on icon at bounding box center [307, 190] width 6 height 6
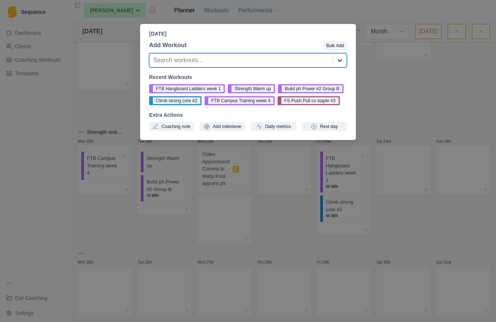
click at [340, 61] on icon at bounding box center [339, 60] width 7 height 7
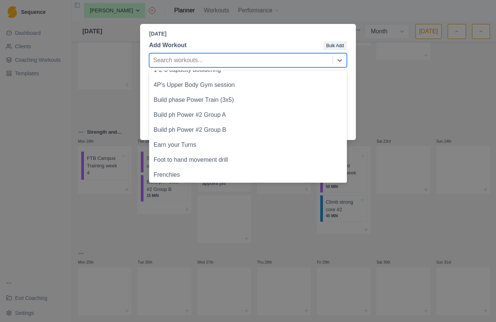
scroll to position [210, 0]
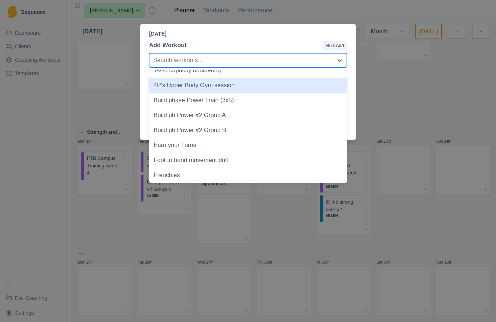
click at [201, 87] on div "4P's Upper Body Gym session" at bounding box center [248, 85] width 198 height 15
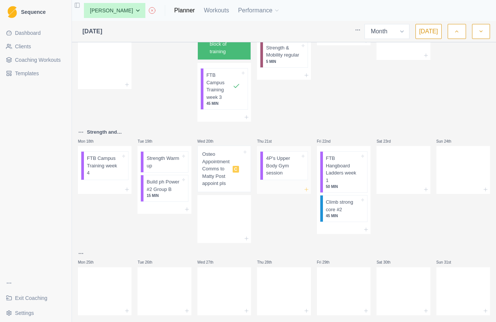
click at [306, 190] on line at bounding box center [306, 190] width 3 height 0
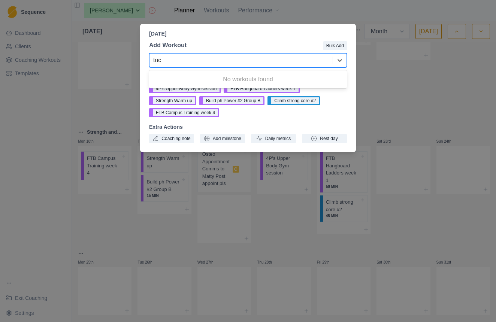
type input "tuck"
click at [398, 74] on div "[DATE] Add Workout Bulk Add 0 results available for search term tuck. Use Up an…" at bounding box center [248, 161] width 496 height 322
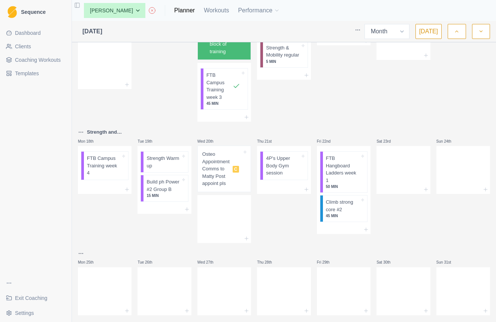
click at [42, 58] on span "Coaching Workouts" at bounding box center [38, 59] width 46 height 7
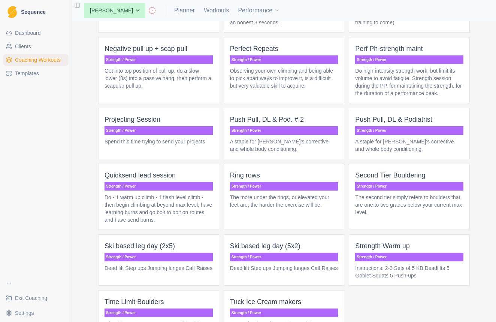
scroll to position [2073, 0]
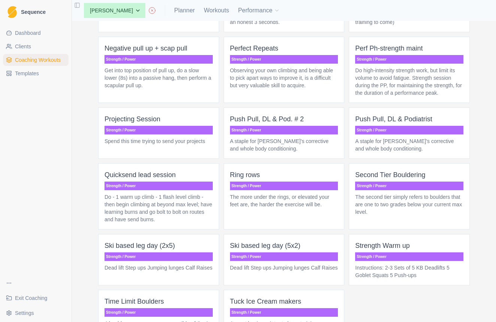
click at [314, 297] on p "Tuck Ice Cream makers" at bounding box center [284, 302] width 108 height 10
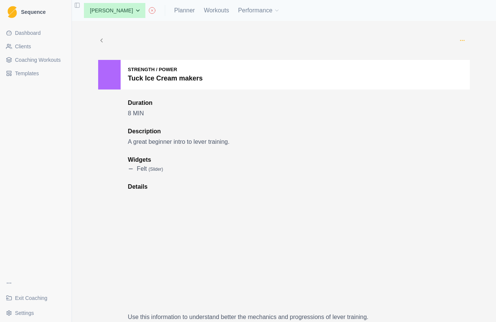
click at [463, 40] on circle "button" at bounding box center [462, 40] width 0 height 0
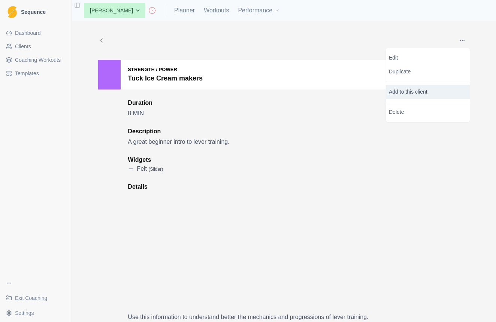
click at [404, 96] on p "Add to this client" at bounding box center [428, 92] width 84 height 14
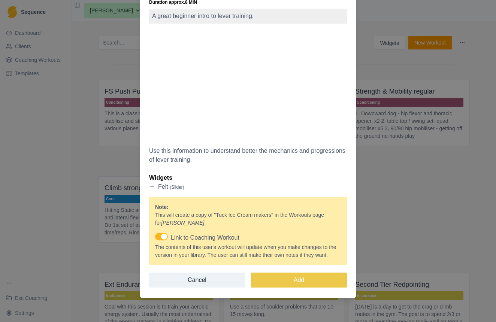
scroll to position [67, 0]
click at [293, 280] on button "Add" at bounding box center [299, 280] width 96 height 15
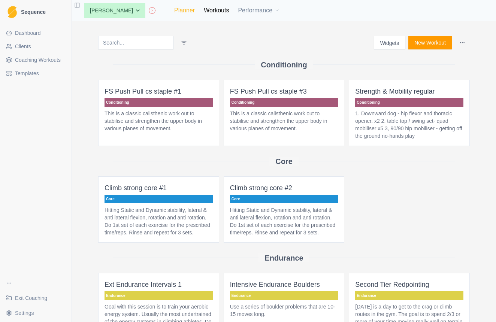
click at [189, 12] on link "Planner" at bounding box center [184, 10] width 21 height 9
select select "month"
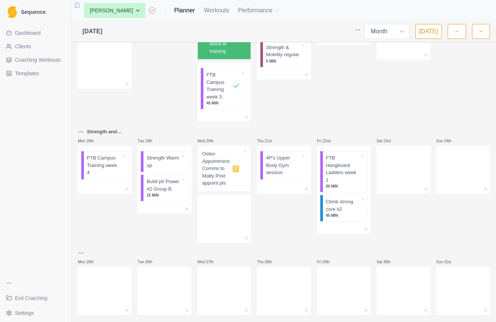
scroll to position [385, 0]
click at [127, 187] on icon at bounding box center [127, 190] width 6 height 6
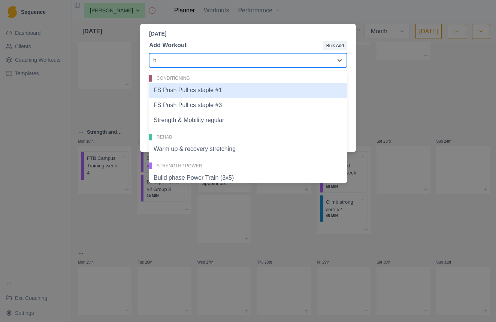
type input "ha"
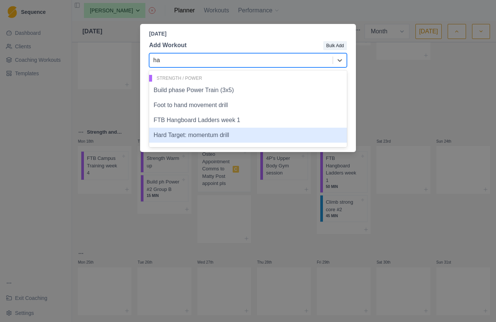
click at [203, 133] on div "Hard Target: momentum drill" at bounding box center [248, 135] width 198 height 15
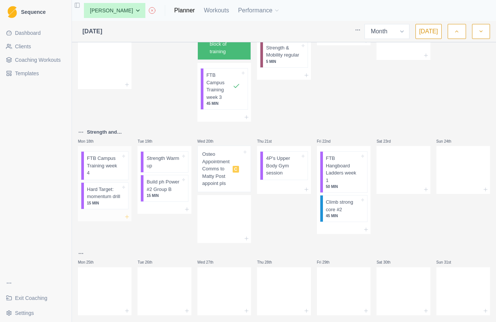
click at [126, 214] on icon at bounding box center [127, 217] width 6 height 6
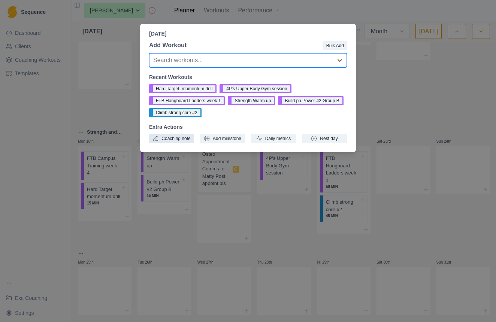
click at [175, 141] on button "Coaching note" at bounding box center [171, 138] width 45 height 9
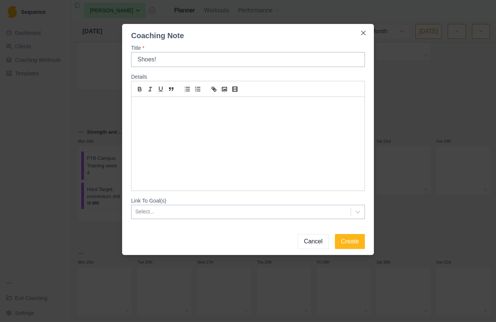
type input "Shoes!"
click at [160, 108] on p at bounding box center [248, 106] width 222 height 9
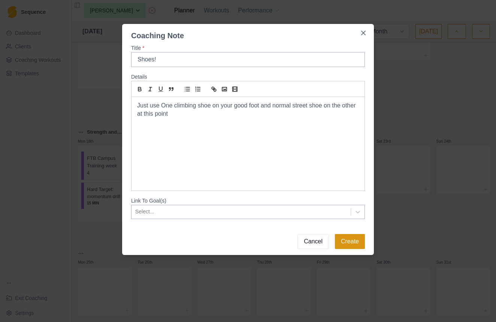
click at [348, 239] on button "Create" at bounding box center [350, 241] width 30 height 15
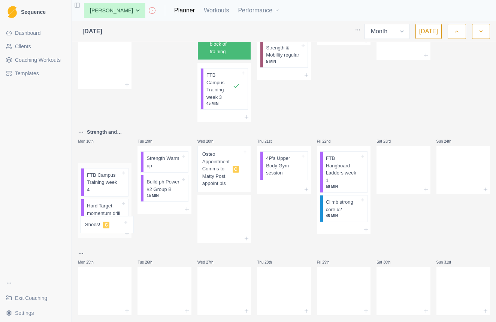
drag, startPoint x: 113, startPoint y: 143, endPoint x: 114, endPoint y: 231, distance: 88.1
click at [366, 227] on icon at bounding box center [366, 230] width 6 height 6
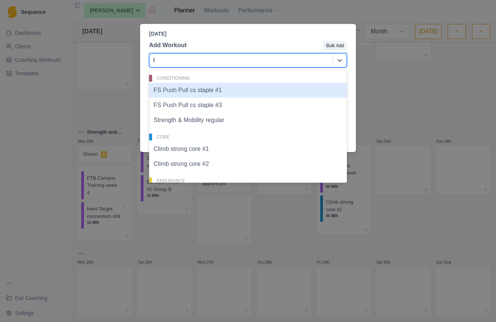
type input "tu"
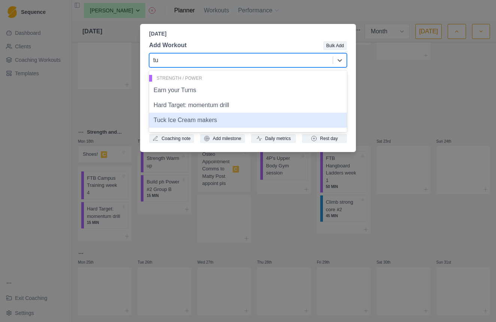
click at [205, 120] on div "Tuck Ice Cream makers" at bounding box center [248, 120] width 198 height 15
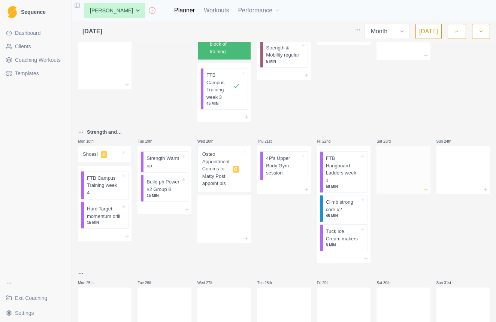
click at [424, 187] on icon at bounding box center [426, 190] width 6 height 6
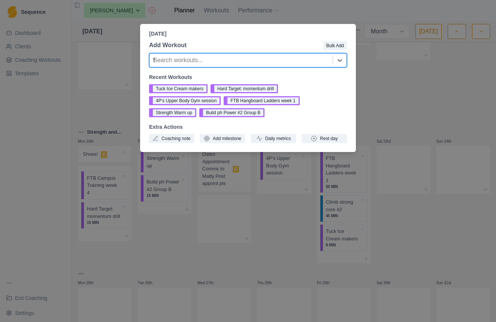
type input "fr"
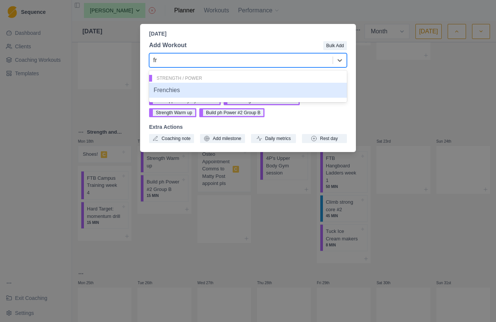
click at [192, 87] on div "Frenchies" at bounding box center [248, 90] width 198 height 15
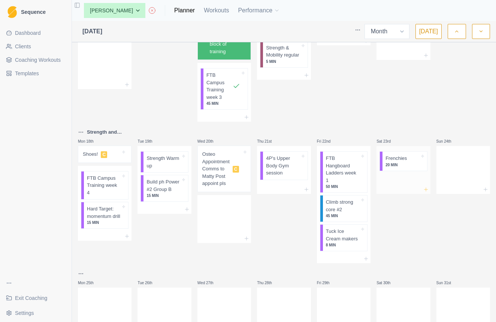
click at [427, 187] on icon at bounding box center [426, 190] width 6 height 6
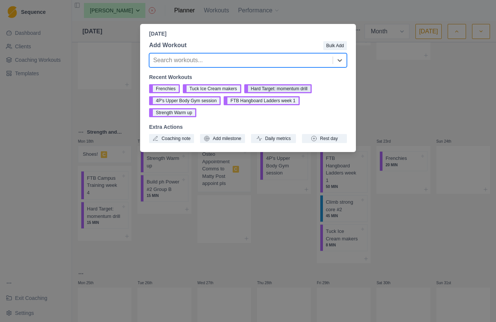
click at [263, 91] on button "Hard Target: momentum drill" at bounding box center [277, 88] width 67 height 9
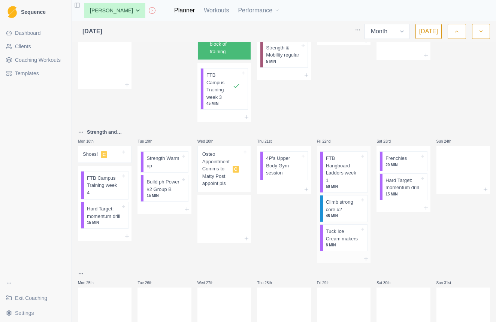
click at [349, 146] on div "FTB Hangboard Ladders week 1 50 MIN Climb strong core #2 45 MIN Tuck Ice Cream …" at bounding box center [344, 200] width 54 height 108
click at [308, 187] on icon at bounding box center [307, 190] width 6 height 6
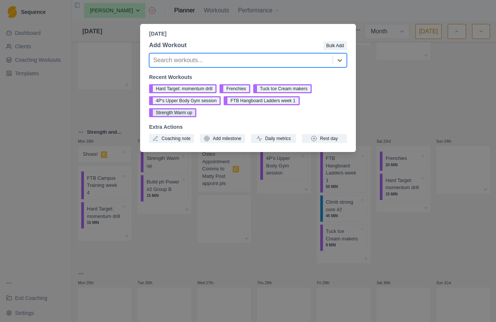
click at [188, 113] on button "Strength Warm up" at bounding box center [172, 112] width 47 height 9
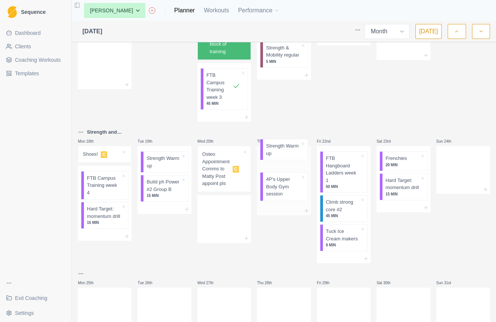
drag, startPoint x: 285, startPoint y: 183, endPoint x: 285, endPoint y: 151, distance: 32.6
click at [29, 59] on span "Coaching Workouts" at bounding box center [38, 59] width 46 height 7
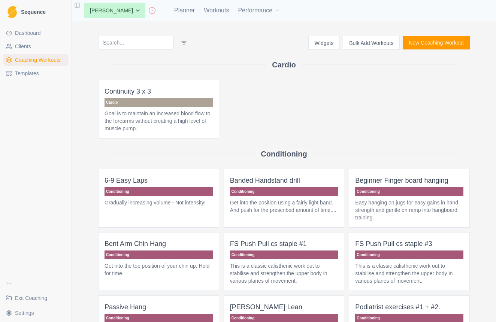
click at [434, 44] on button "New Coaching Workout" at bounding box center [436, 42] width 67 height 13
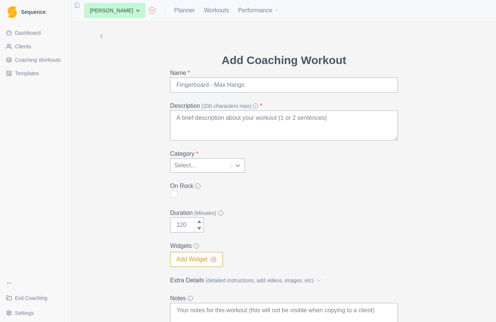
click at [239, 166] on icon at bounding box center [238, 166] width 4 height 3
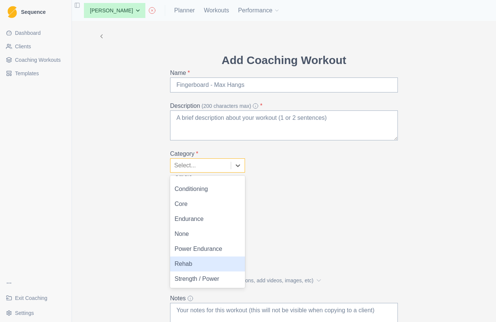
scroll to position [10, 0]
click at [201, 276] on div "Strength / Power" at bounding box center [207, 279] width 75 height 15
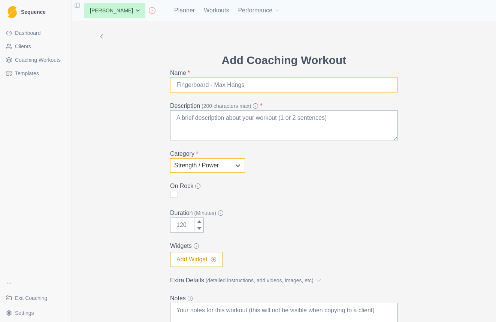
click at [240, 87] on input "Name *" at bounding box center [284, 85] width 228 height 15
click at [226, 120] on textarea "Description (200 characters max) *" at bounding box center [284, 126] width 228 height 30
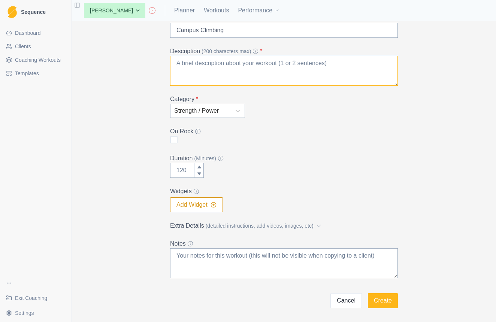
scroll to position [54, 0]
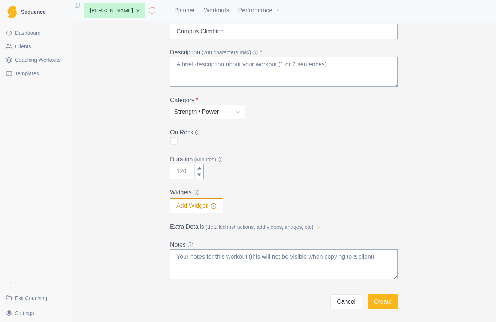
click at [323, 226] on icon at bounding box center [318, 226] width 7 height 7
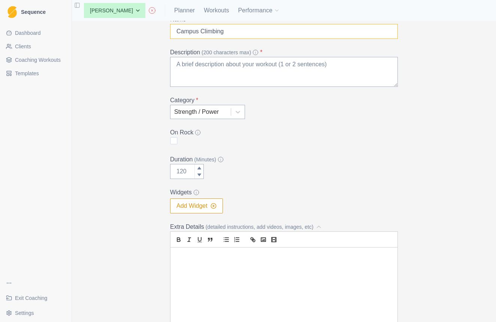
click at [225, 31] on input "Campus Climbing" at bounding box center [284, 31] width 228 height 15
type input "Campus Bouldering"
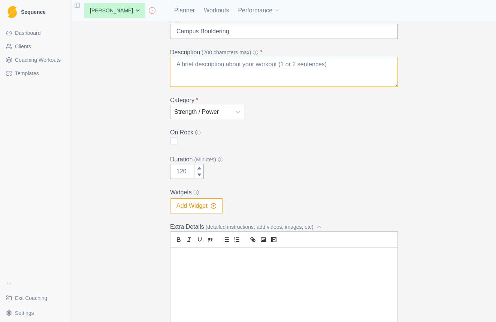
click at [210, 63] on textarea "Description (200 characters max) *" at bounding box center [284, 72] width 228 height 30
type textarea "B"
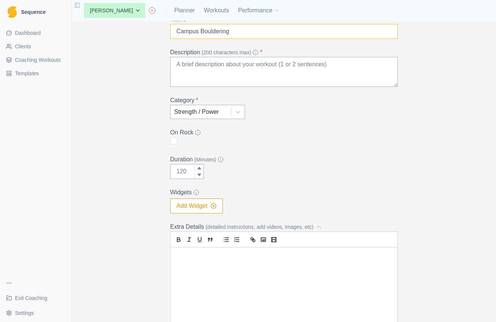
drag, startPoint x: 234, startPoint y: 33, endPoint x: 177, endPoint y: 33, distance: 56.2
click at [177, 33] on input "Campus Bouldering" at bounding box center [284, 31] width 228 height 15
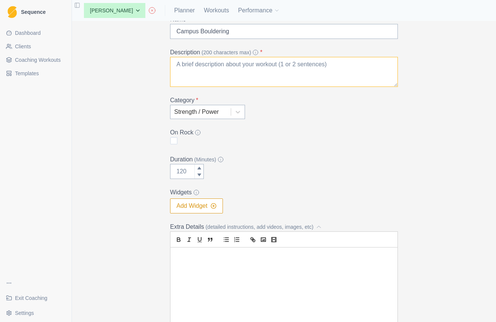
click at [187, 64] on textarea "Description (200 characters max) *" at bounding box center [284, 72] width 228 height 30
paste textarea "Campus Bouldering"
type textarea "Campus Bouldering on 30+ degree problems"
type input "0"
type textarea "Campus Bouldering on 30+ degree problems"
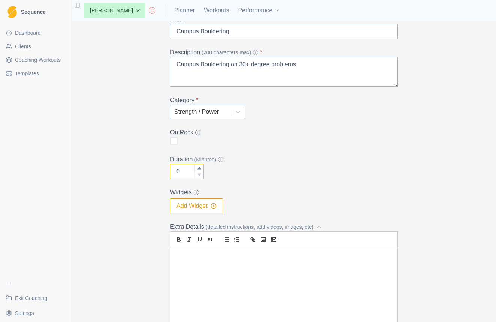
click at [198, 174] on icon at bounding box center [199, 175] width 4 height 4
type input "30"
click at [218, 259] on p at bounding box center [284, 256] width 216 height 9
click at [202, 259] on p "Choose 3-5 boulders" at bounding box center [284, 256] width 216 height 9
click at [250, 257] on p "Choose 3 - 5 boulders at 40 - the 70%" at bounding box center [284, 256] width 216 height 9
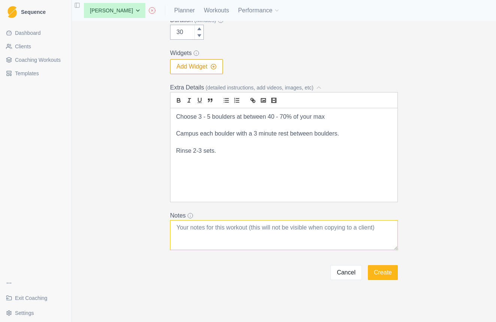
scroll to position [193, 0]
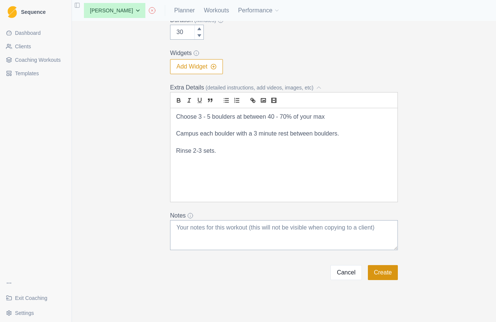
click at [384, 273] on button "Create" at bounding box center [383, 272] width 30 height 15
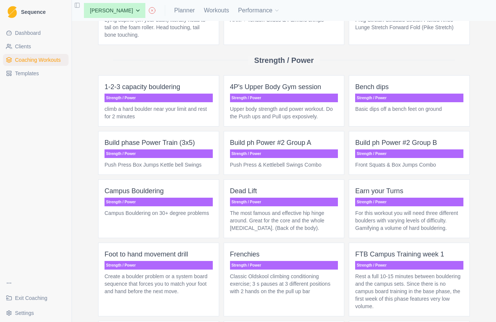
scroll to position [1509, 0]
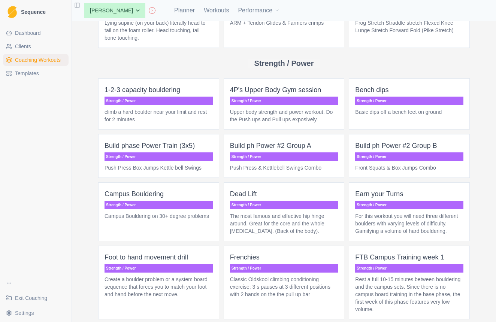
click at [174, 216] on p "Campus Bouldering on 30+ degree problems" at bounding box center [159, 216] width 108 height 7
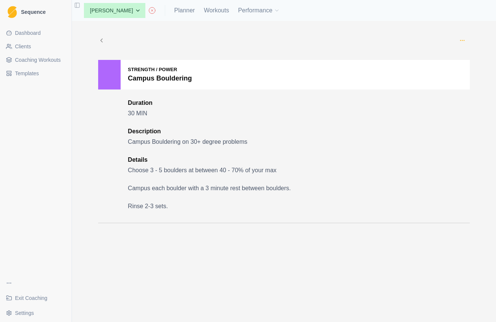
click at [463, 38] on icon "button" at bounding box center [463, 40] width 6 height 6
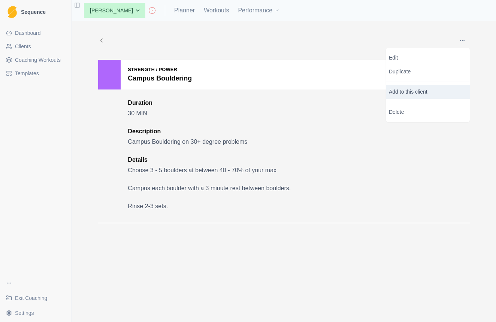
click at [406, 90] on p "Add to this client" at bounding box center [428, 92] width 84 height 14
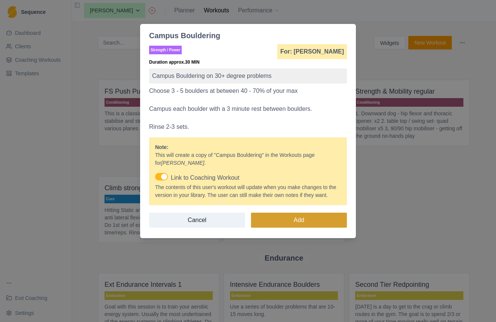
click at [301, 228] on button "Add" at bounding box center [299, 220] width 96 height 15
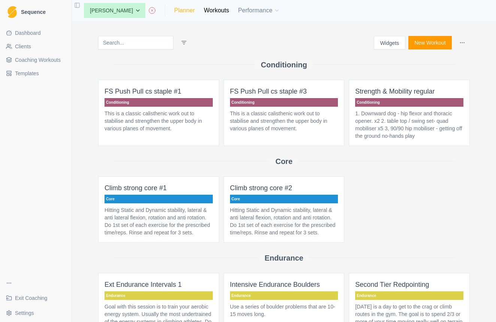
click at [193, 10] on link "Planner" at bounding box center [184, 10] width 21 height 9
select select "month"
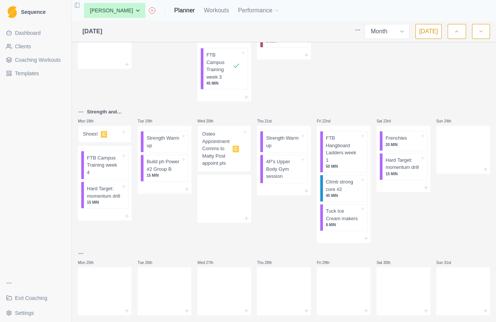
scroll to position [405, 0]
click at [244, 216] on icon at bounding box center [247, 219] width 6 height 6
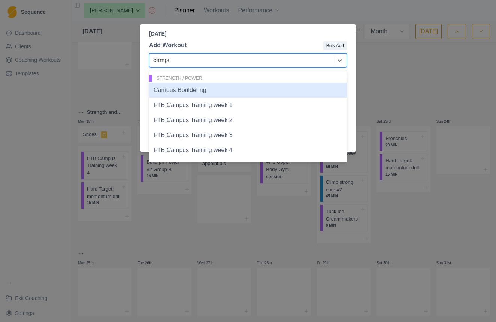
type input "campus"
click at [201, 88] on div "Campus Bouldering" at bounding box center [248, 90] width 198 height 15
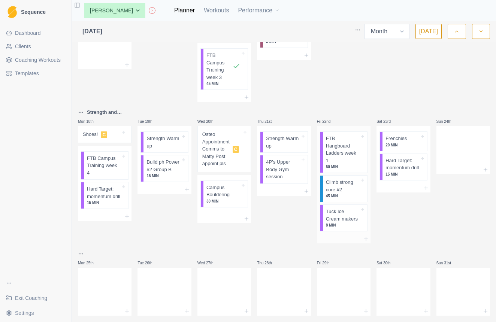
click at [345, 208] on p "Tuck Ice Cream makers" at bounding box center [343, 215] width 34 height 15
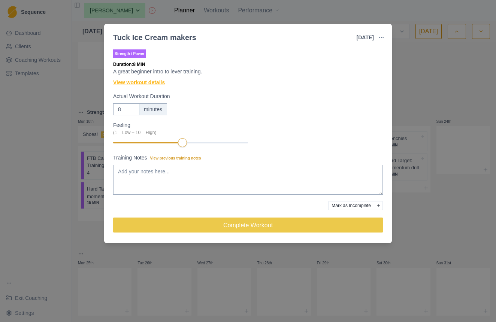
click at [155, 82] on link "View workout details" at bounding box center [139, 83] width 52 height 8
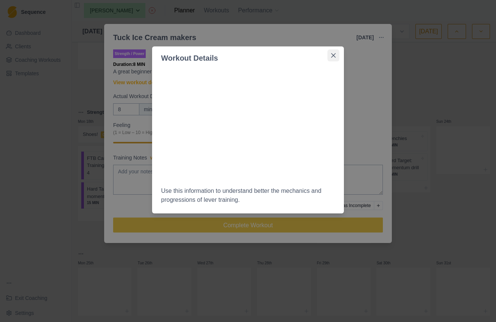
click at [334, 56] on icon "Close" at bounding box center [333, 55] width 4 height 4
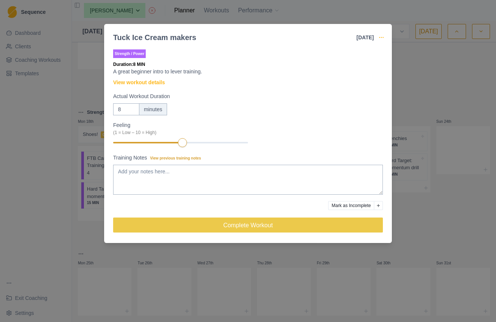
click at [382, 38] on icon "button" at bounding box center [382, 37] width 6 height 6
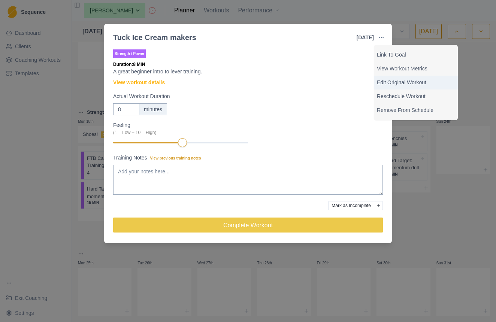
click at [387, 85] on p "Edit Original Workout" at bounding box center [416, 83] width 78 height 8
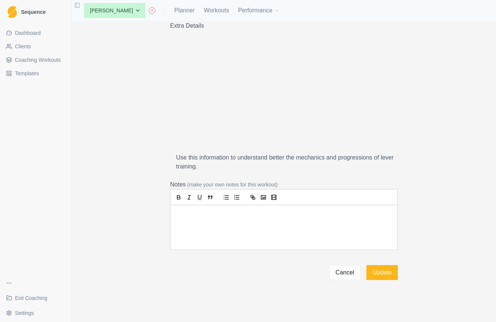
scroll to position [289, 0]
click at [243, 223] on div at bounding box center [284, 252] width 227 height 94
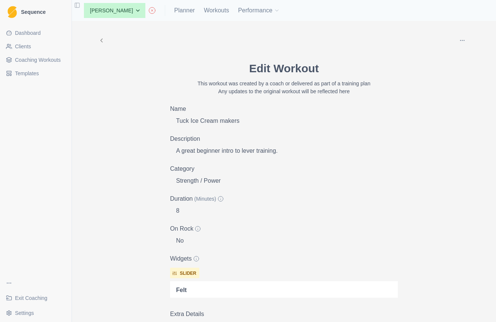
scroll to position [0, 0]
click at [464, 39] on icon "button" at bounding box center [463, 40] width 6 height 6
click at [348, 192] on form "Edit Workout This workout was created by a coach or delivered as part of a trai…" at bounding box center [284, 314] width 228 height 509
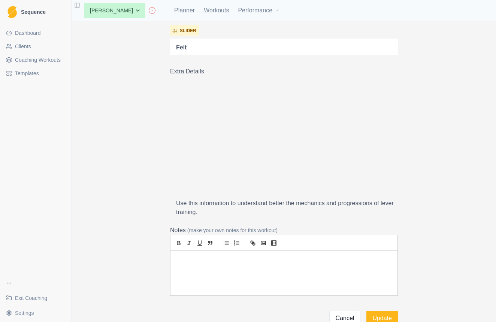
scroll to position [244, 0]
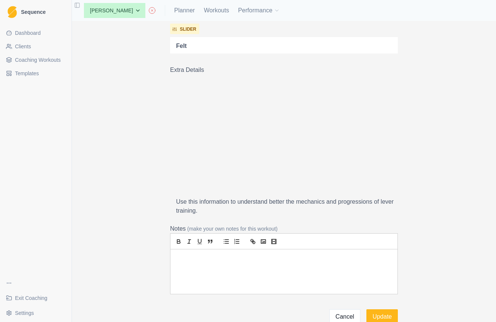
click at [330, 205] on p "Use this information to understand better the mechanics and progressions of lev…" at bounding box center [287, 207] width 222 height 18
click at [418, 110] on div "Archive Delete Edit Workout This workout was created by a coach or delivered as…" at bounding box center [284, 51] width 384 height 548
click at [278, 261] on p at bounding box center [284, 258] width 216 height 9
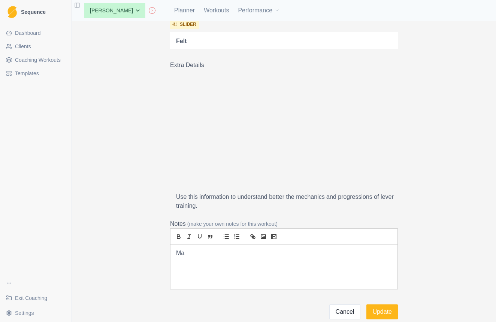
scroll to position [250, 0]
click at [197, 253] on p "Perform 4 - 6 reps with a" at bounding box center [284, 253] width 216 height 9
click at [380, 309] on button "Update" at bounding box center [382, 311] width 31 height 15
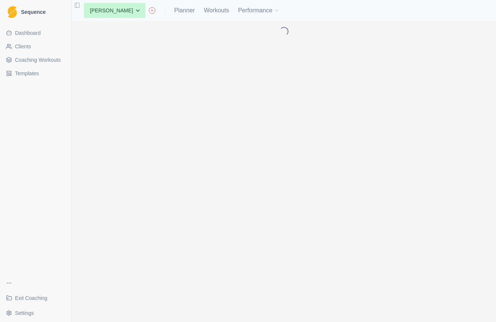
scroll to position [0, 0]
